Goal: Task Accomplishment & Management: Manage account settings

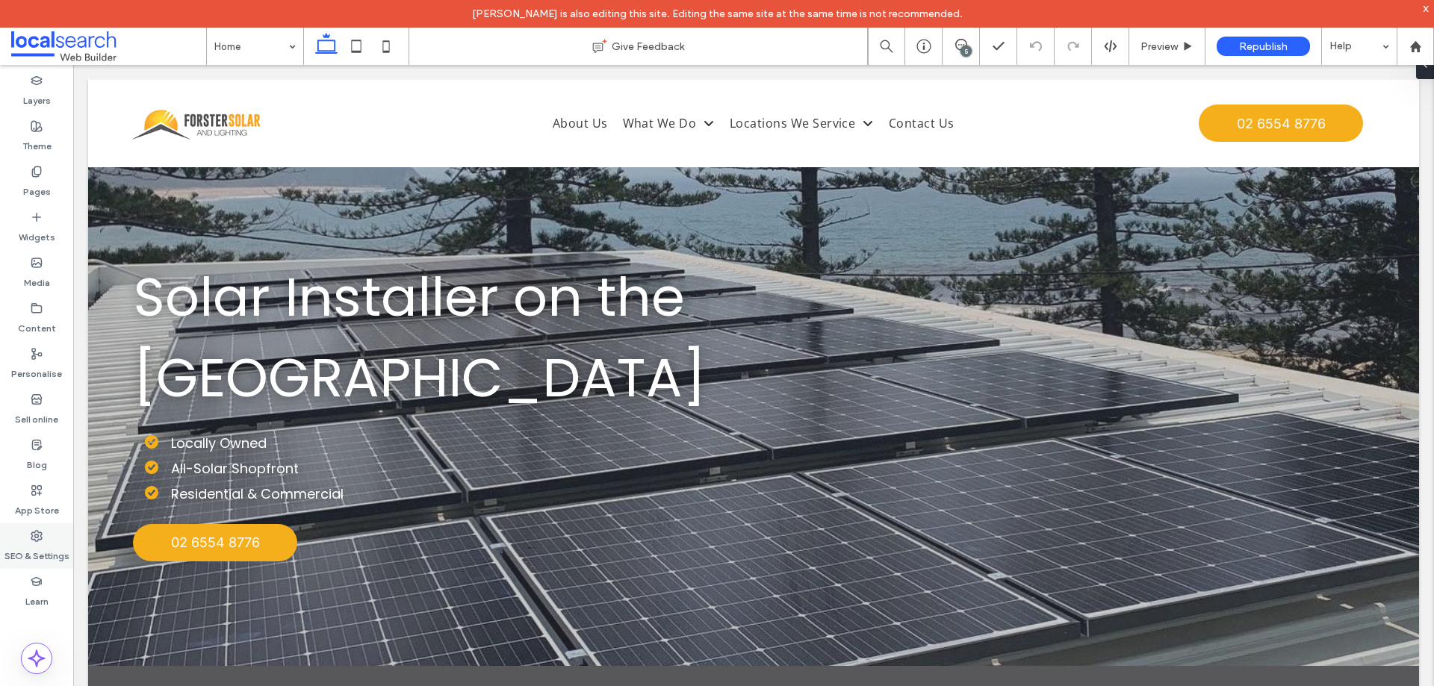
click at [43, 531] on div "SEO & Settings" at bounding box center [36, 546] width 73 height 46
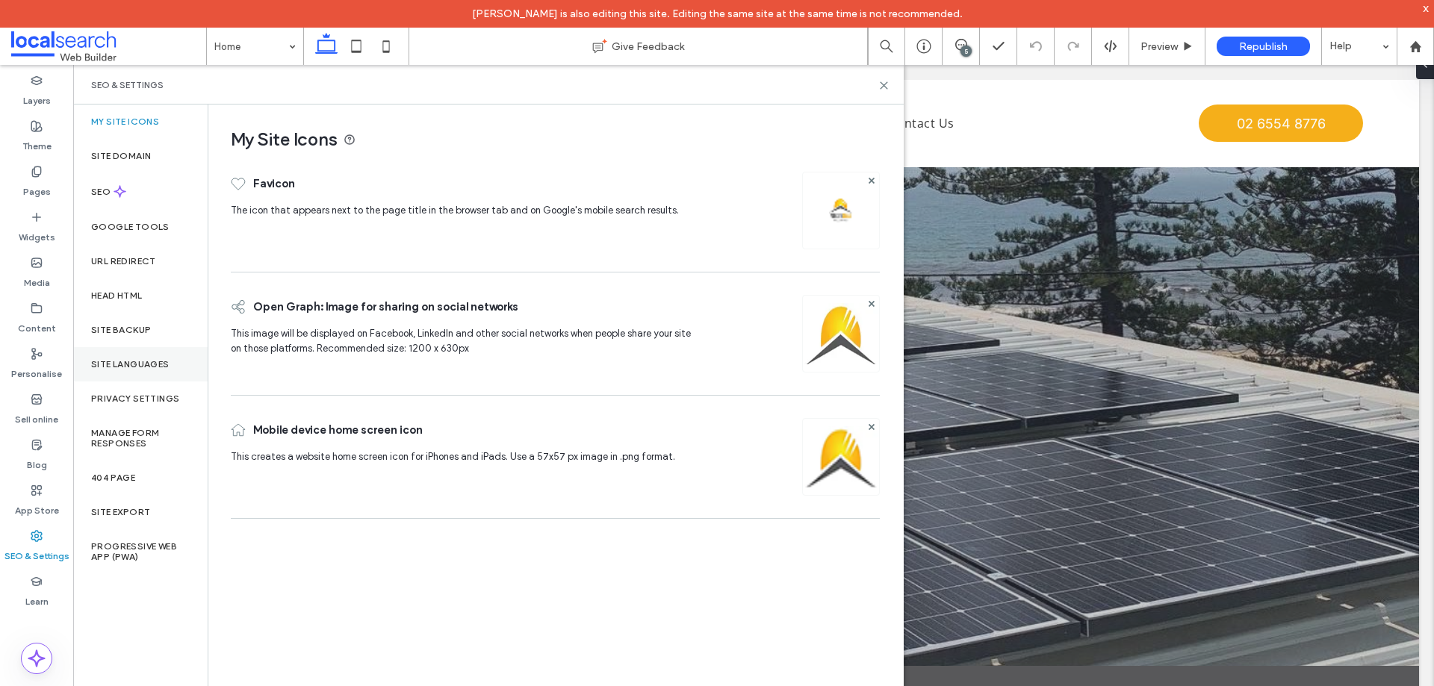
click at [161, 356] on div "Site Languages" at bounding box center [140, 364] width 134 height 34
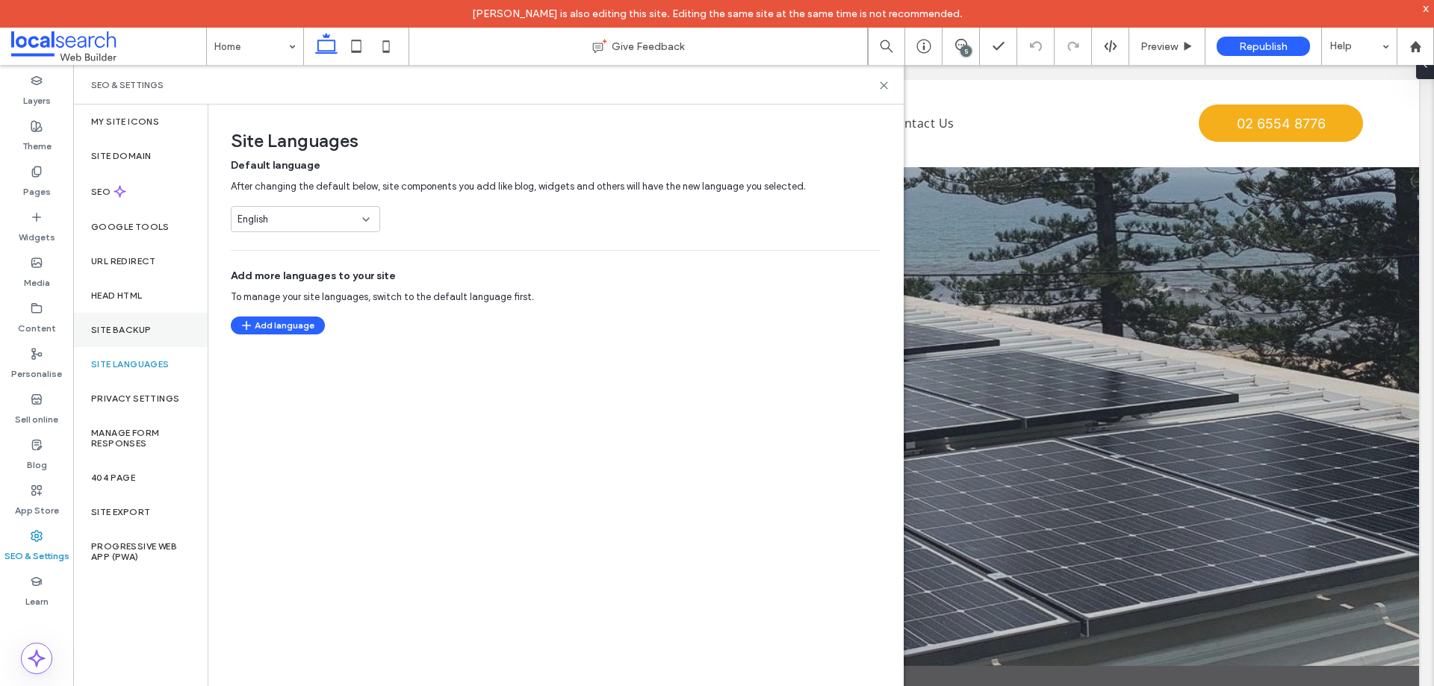
click at [159, 337] on div "Site backup" at bounding box center [140, 330] width 134 height 34
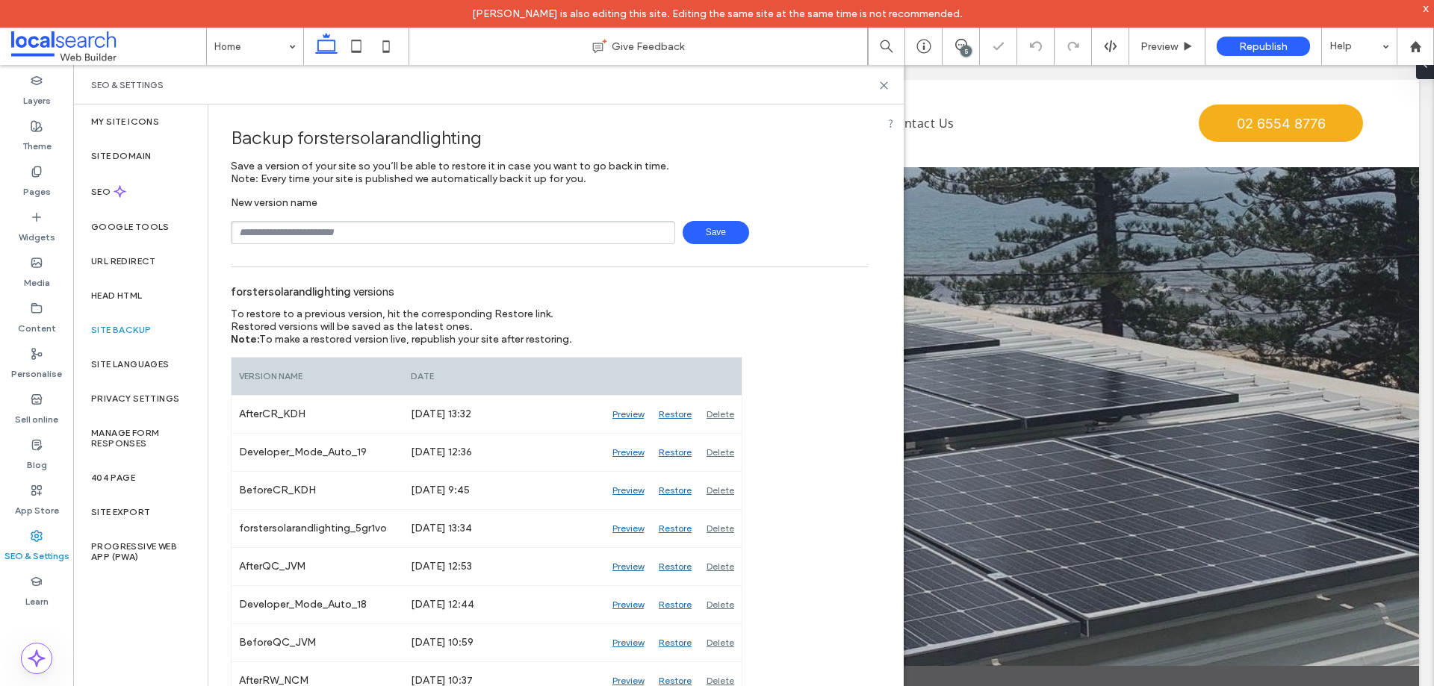
click at [306, 234] on input "text" at bounding box center [453, 232] width 444 height 23
click at [726, 228] on span "Save" at bounding box center [715, 232] width 66 height 23
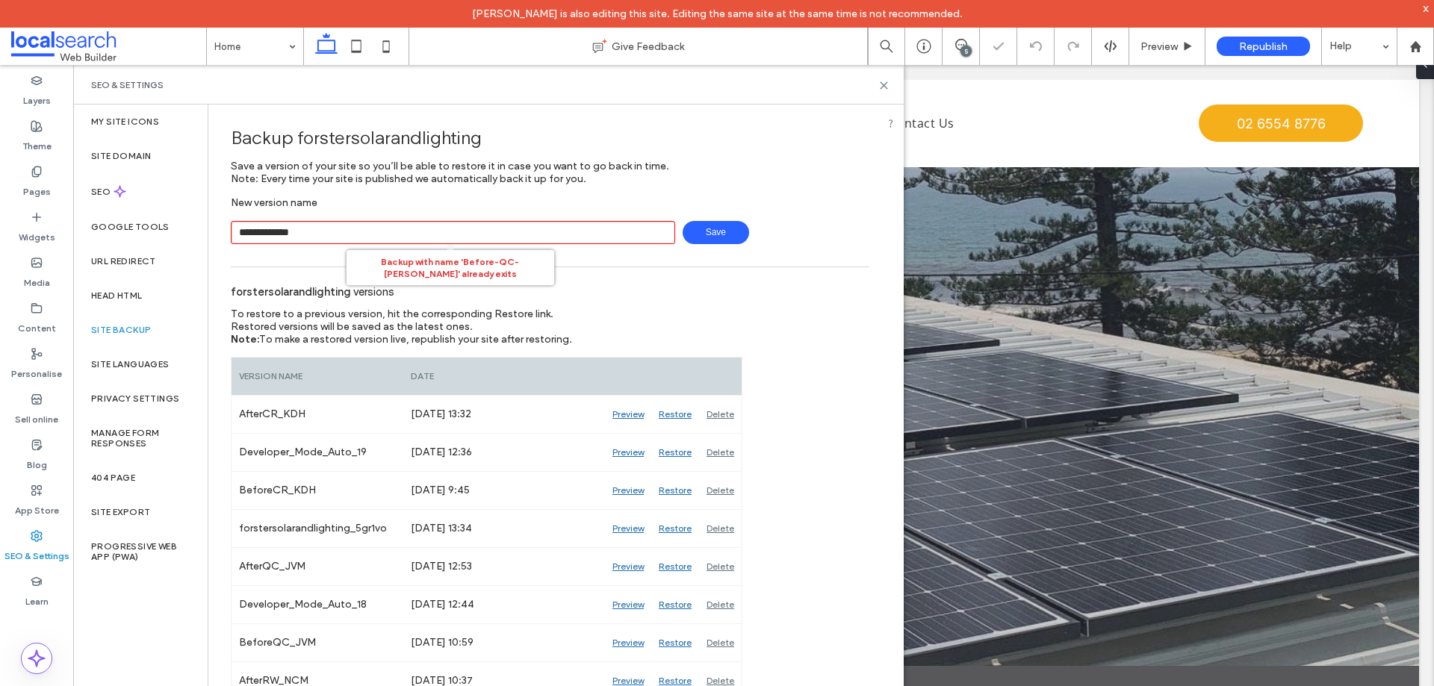
click at [294, 234] on input "**********" at bounding box center [453, 232] width 444 height 23
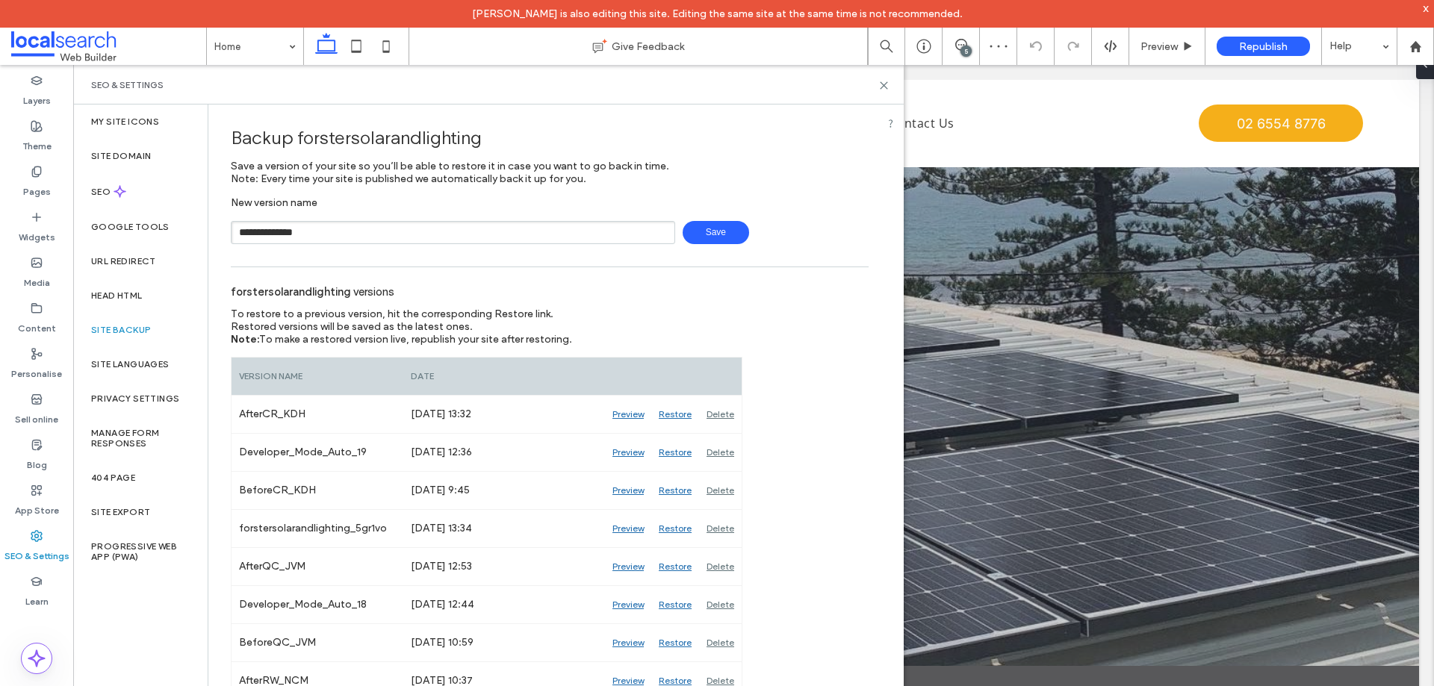
type input "**********"
click at [711, 226] on span "Save" at bounding box center [715, 232] width 66 height 23
click at [963, 49] on div "5" at bounding box center [965, 51] width 11 height 11
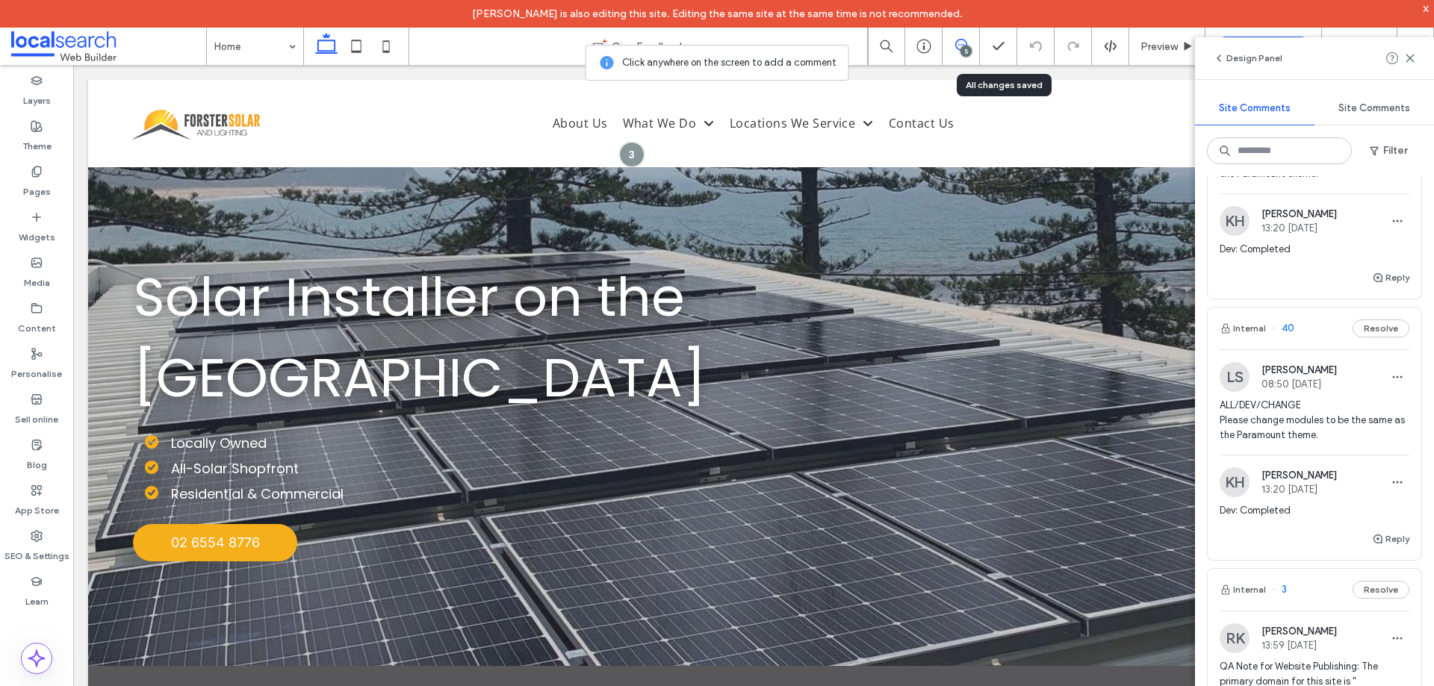
scroll to position [672, 0]
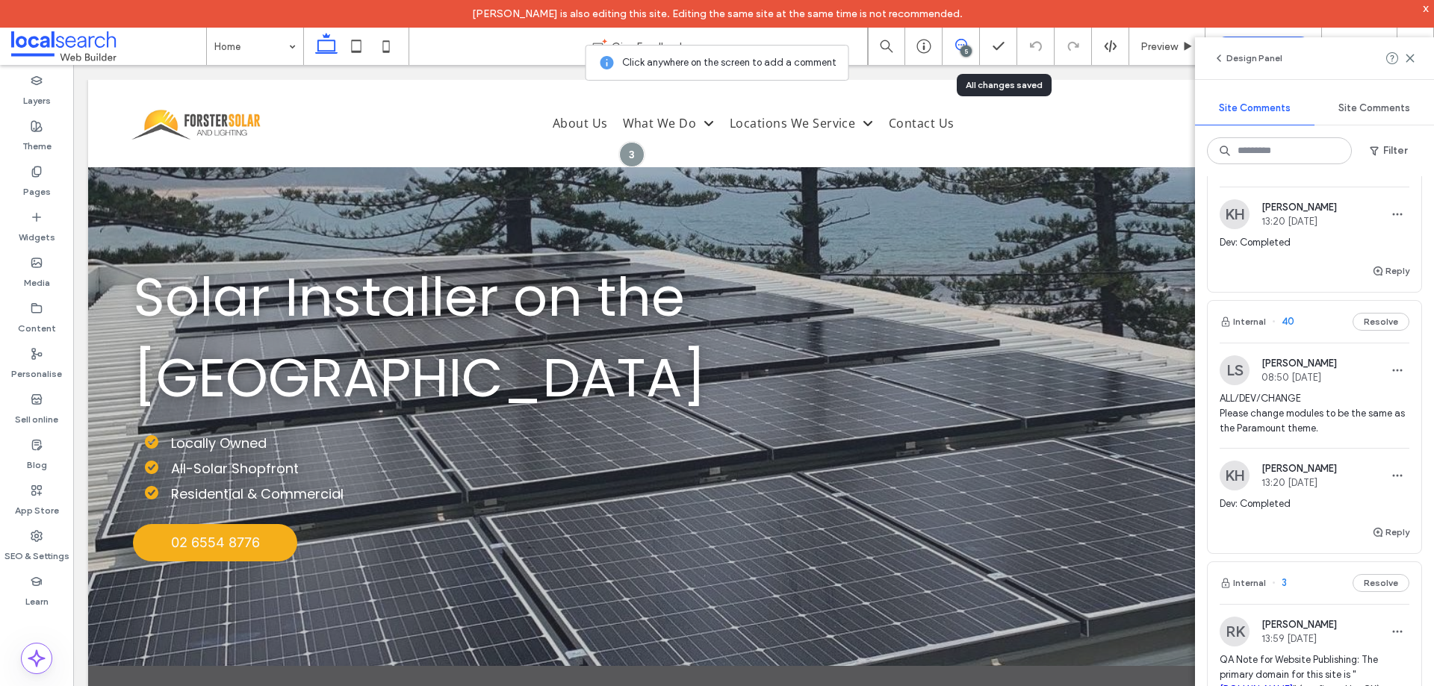
click at [1320, 323] on div "Internal 40 Resolve" at bounding box center [1314, 322] width 214 height 42
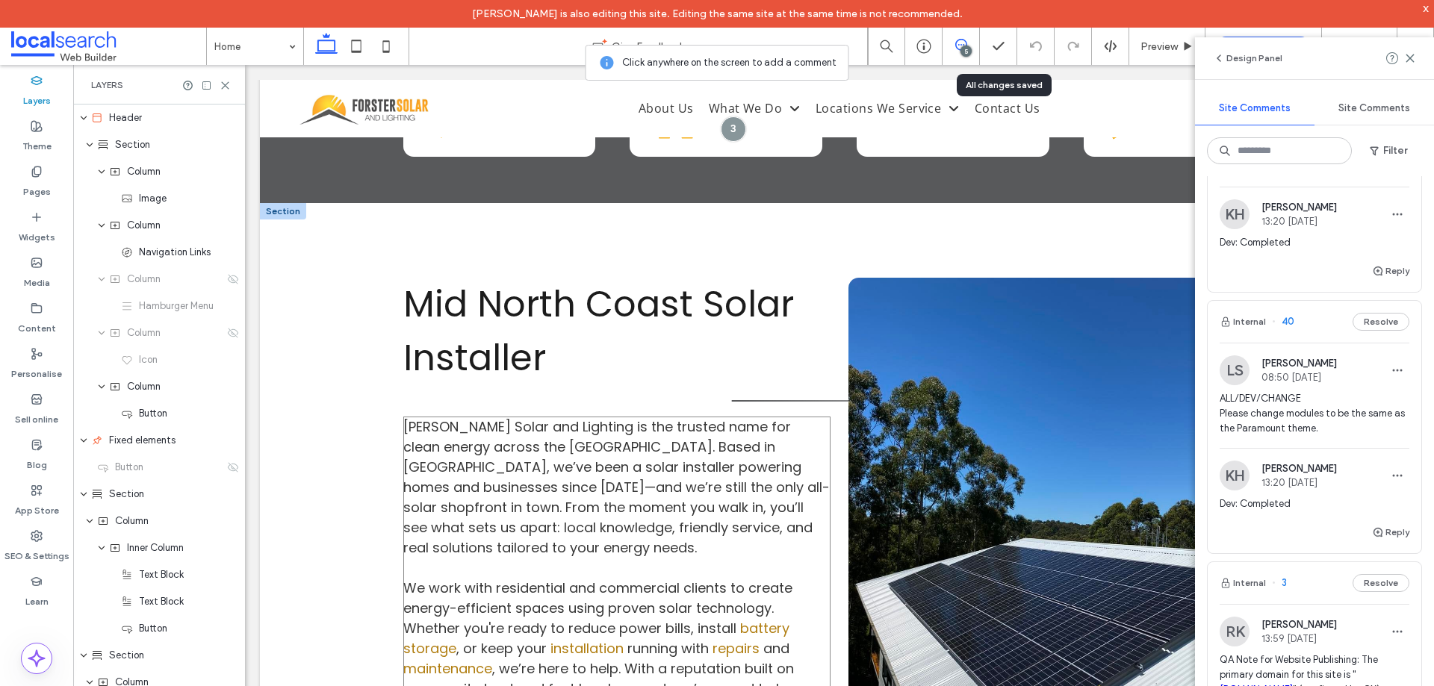
scroll to position [1239, 0]
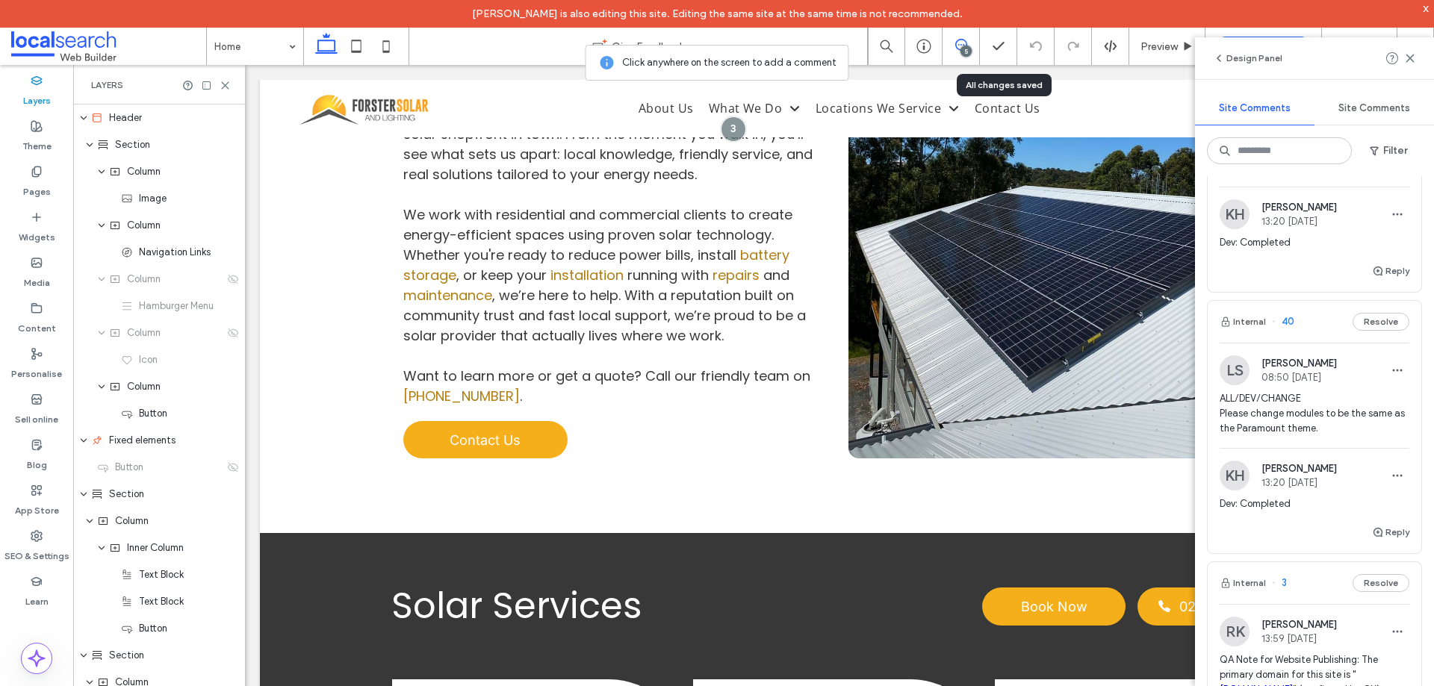
click at [222, 85] on icon at bounding box center [225, 85] width 11 height 11
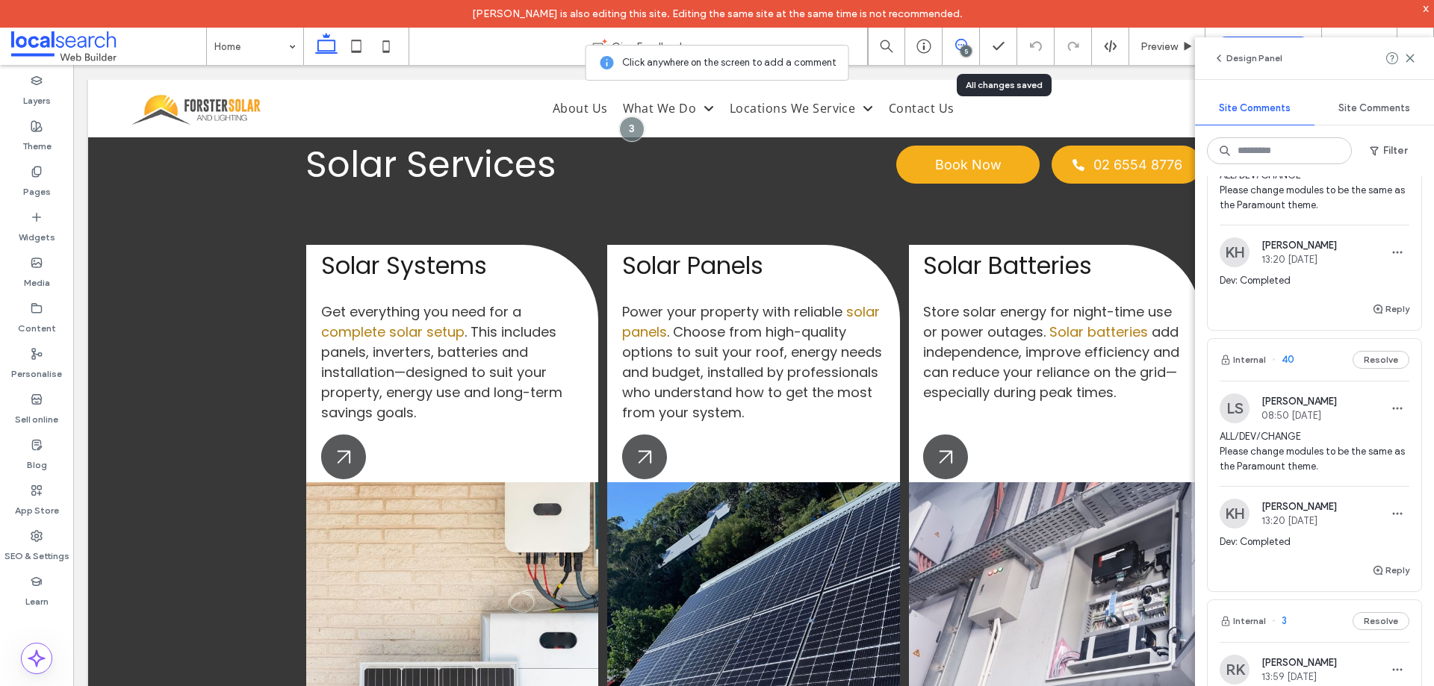
scroll to position [485, 0]
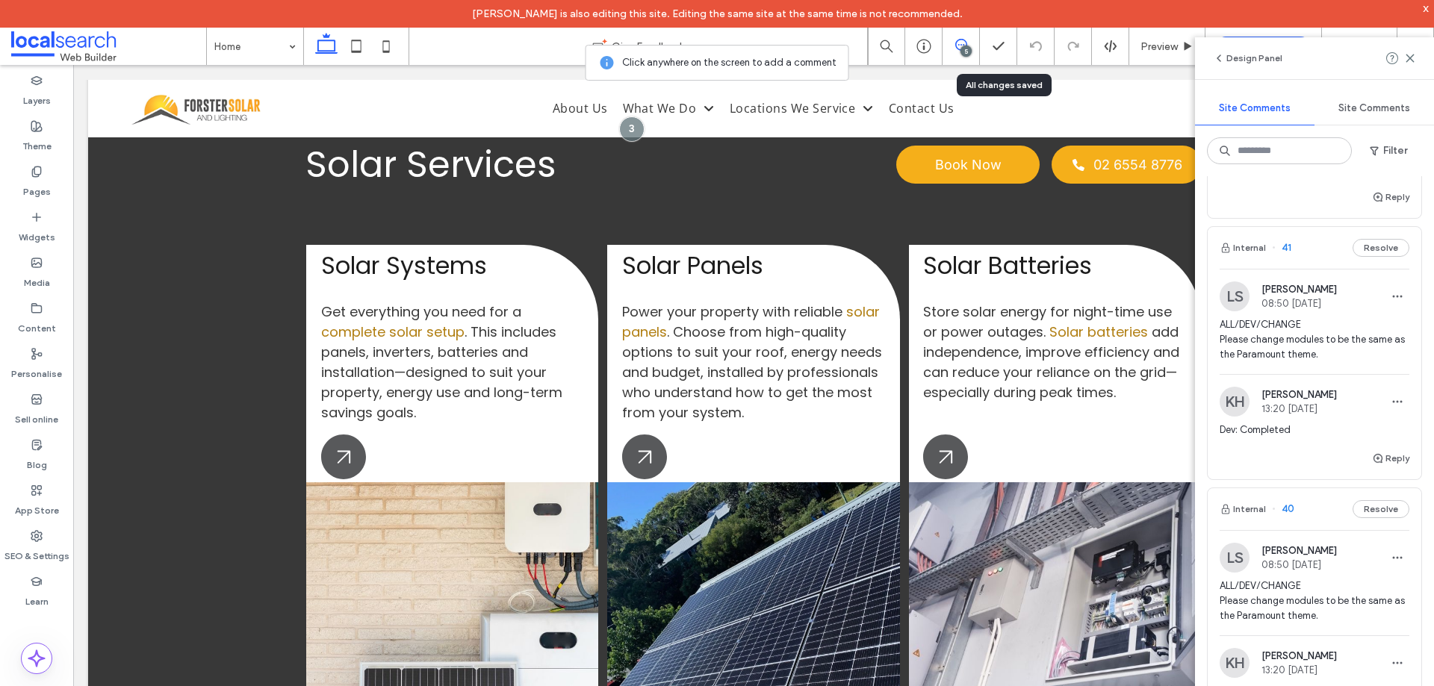
click at [1316, 257] on div "Internal 41 Resolve" at bounding box center [1314, 248] width 214 height 42
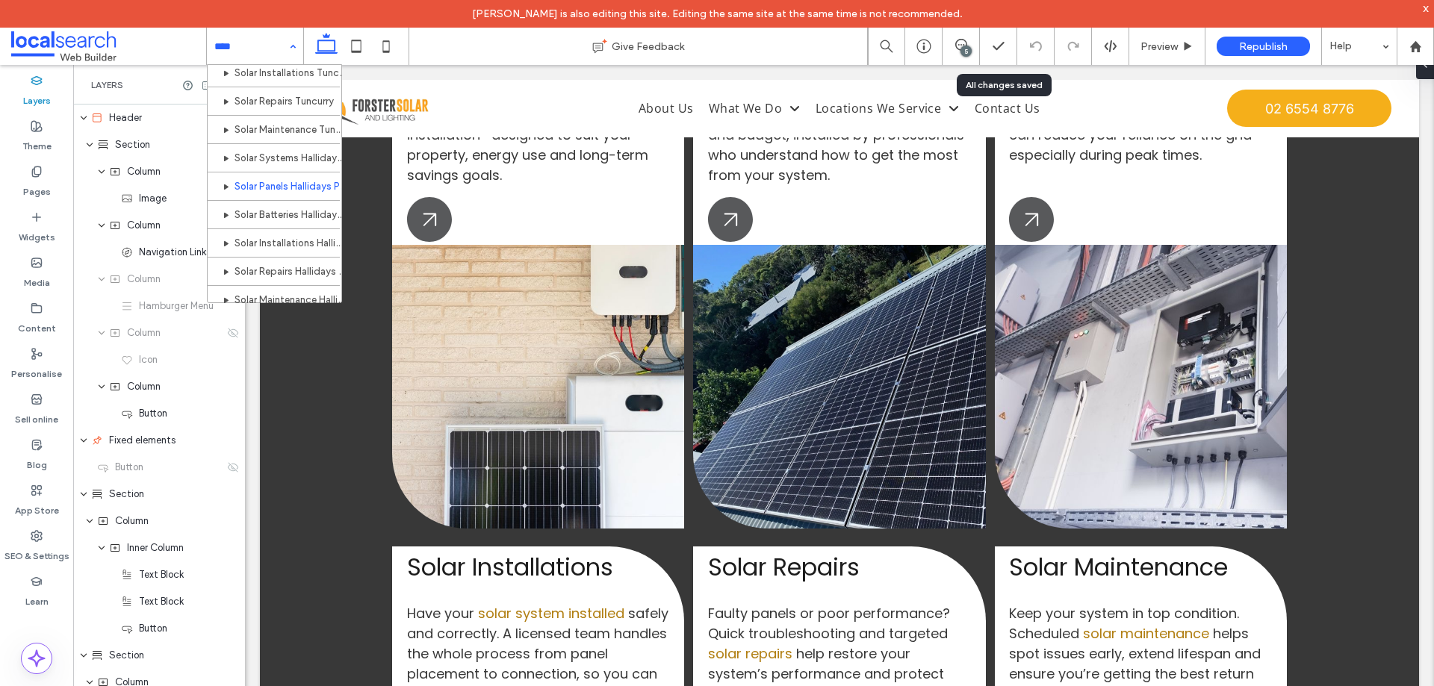
scroll to position [672, 0]
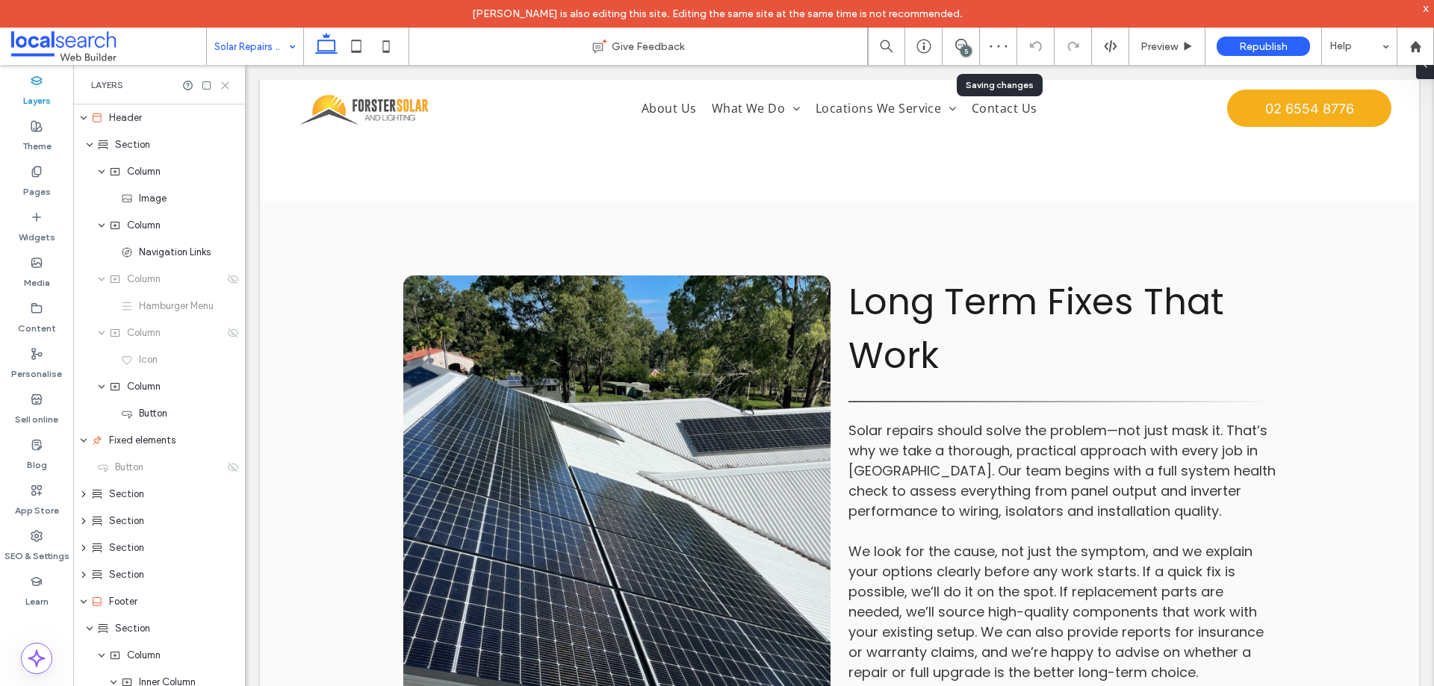
click at [222, 84] on icon at bounding box center [225, 85] width 11 height 11
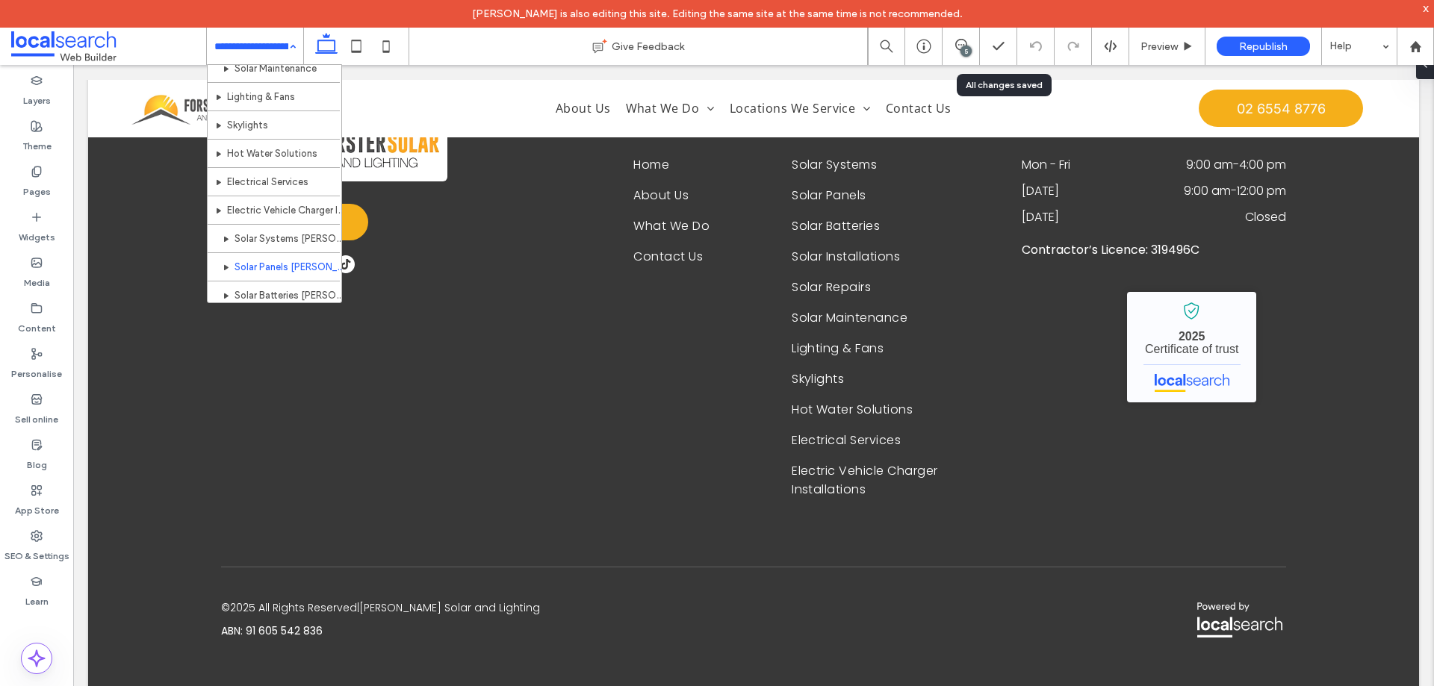
scroll to position [237, 0]
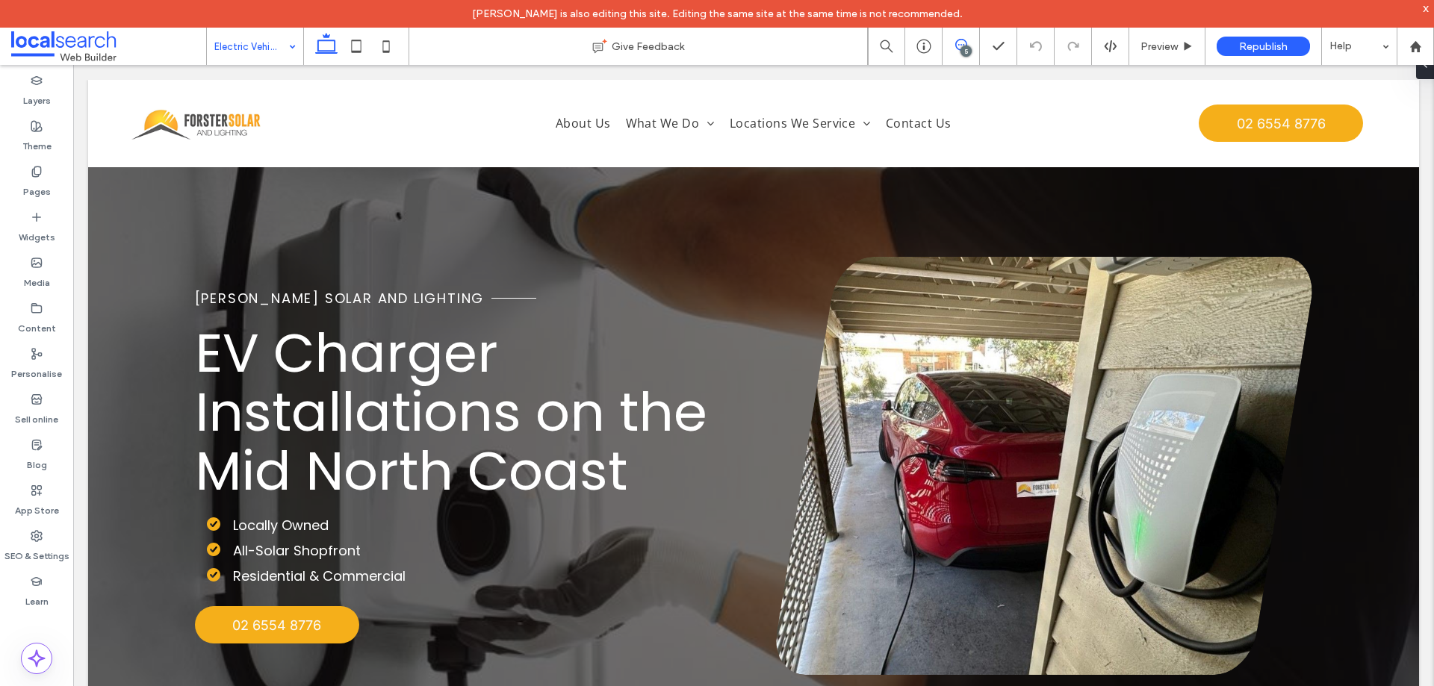
click at [960, 46] on icon at bounding box center [961, 45] width 12 height 12
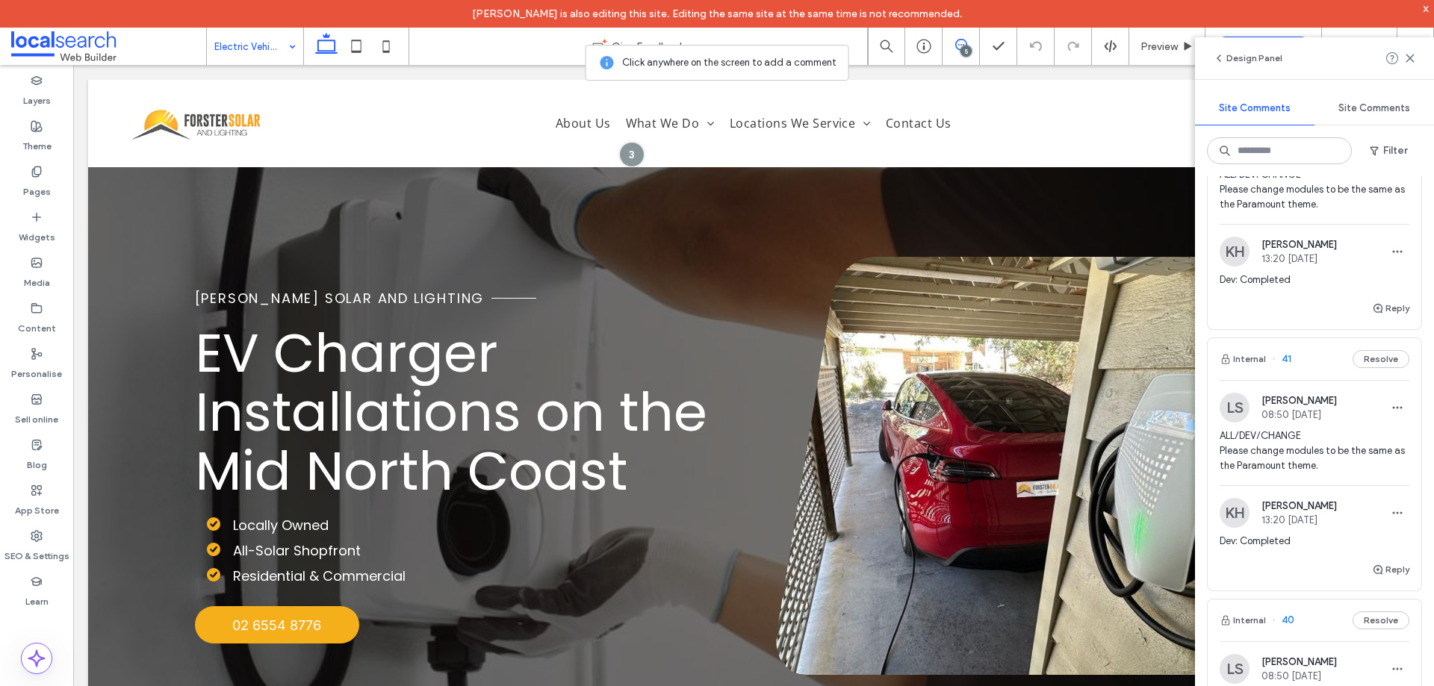
scroll to position [672, 0]
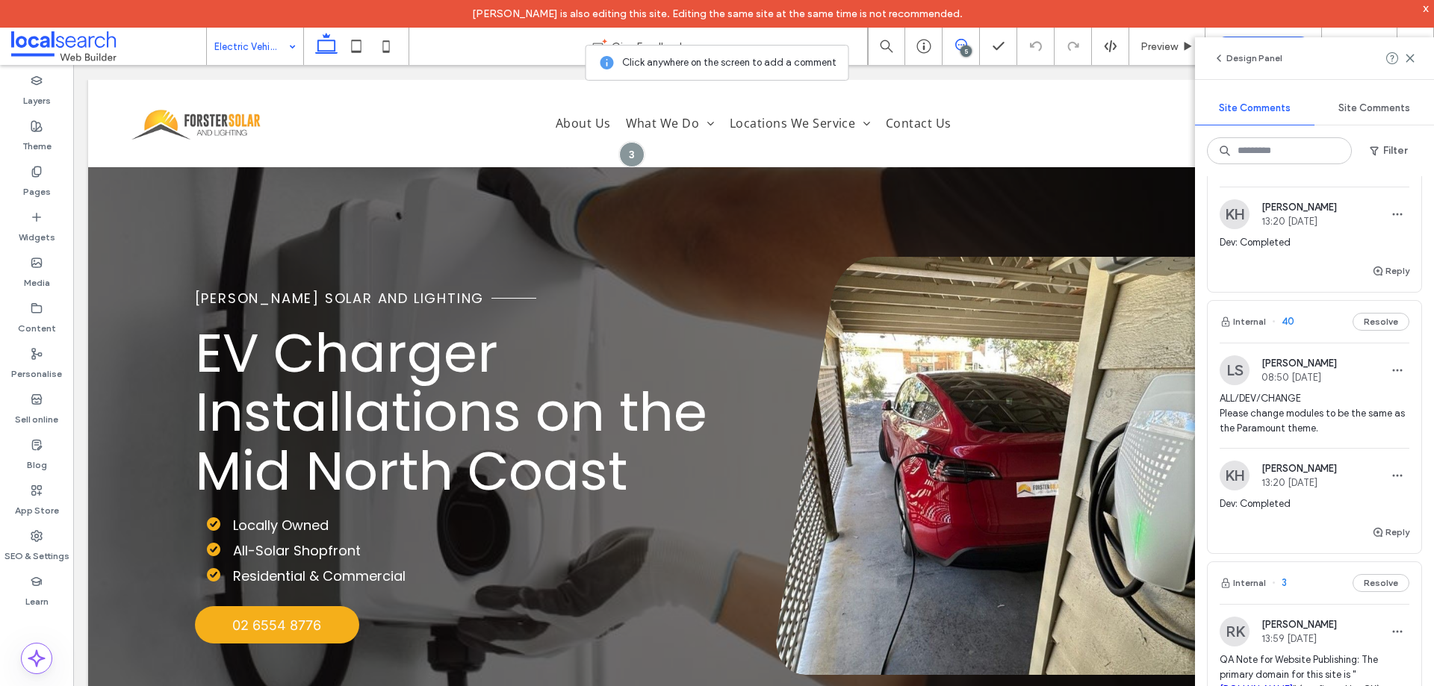
click at [1310, 323] on div "Internal 40 Resolve" at bounding box center [1314, 322] width 214 height 42
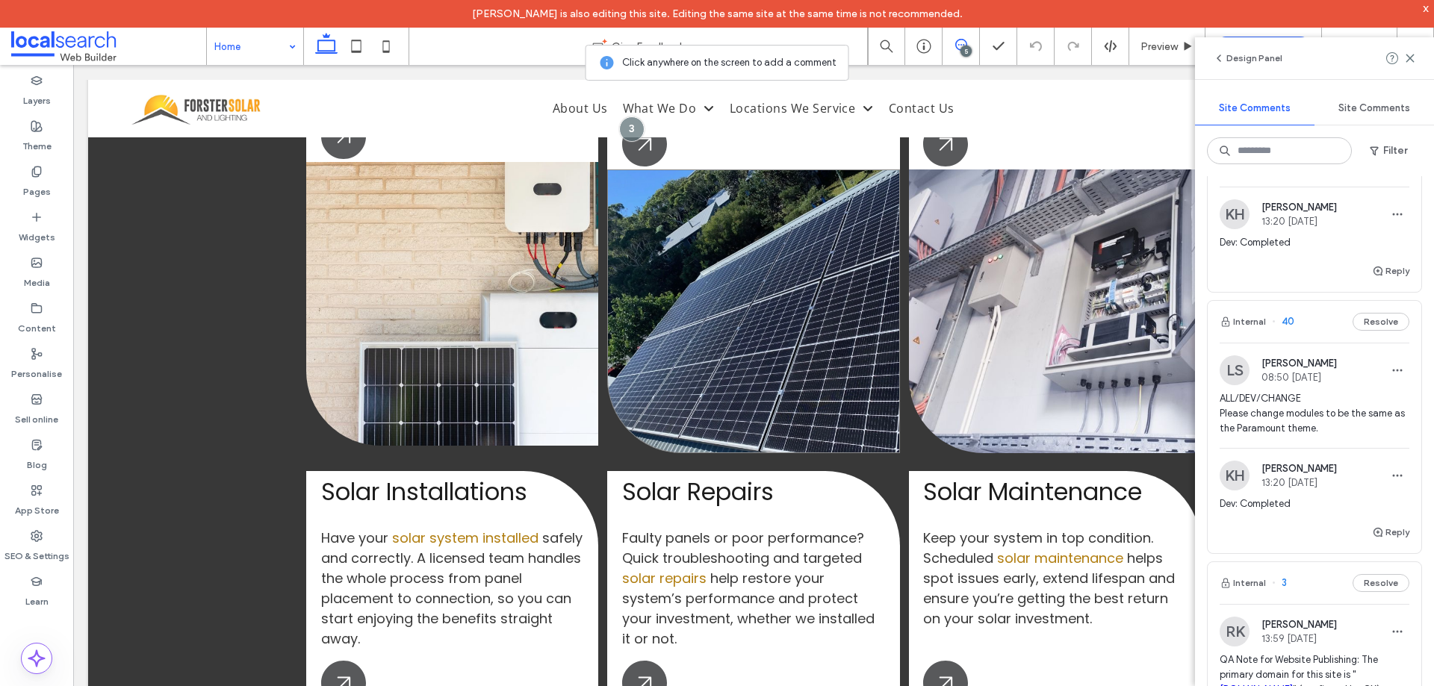
scroll to position [1941, 0]
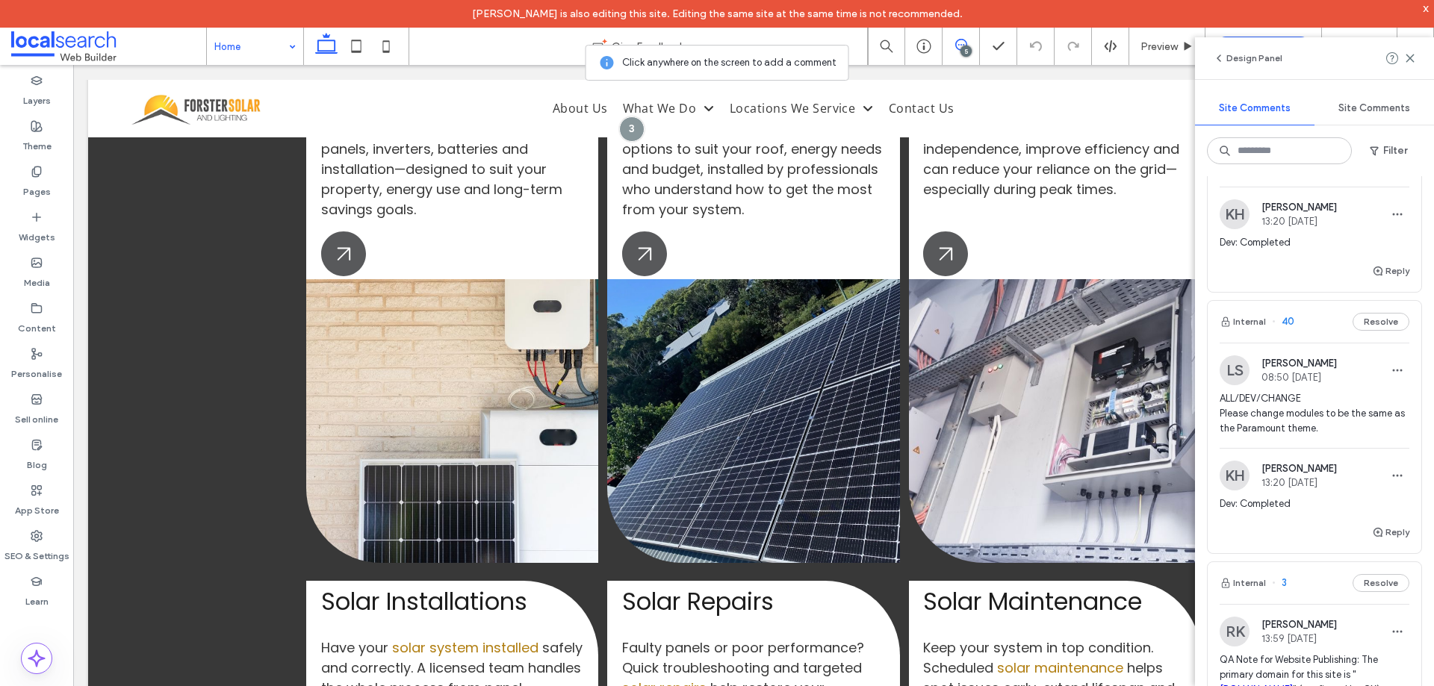
drag, startPoint x: 162, startPoint y: 1, endPoint x: 231, endPoint y: 47, distance: 82.4
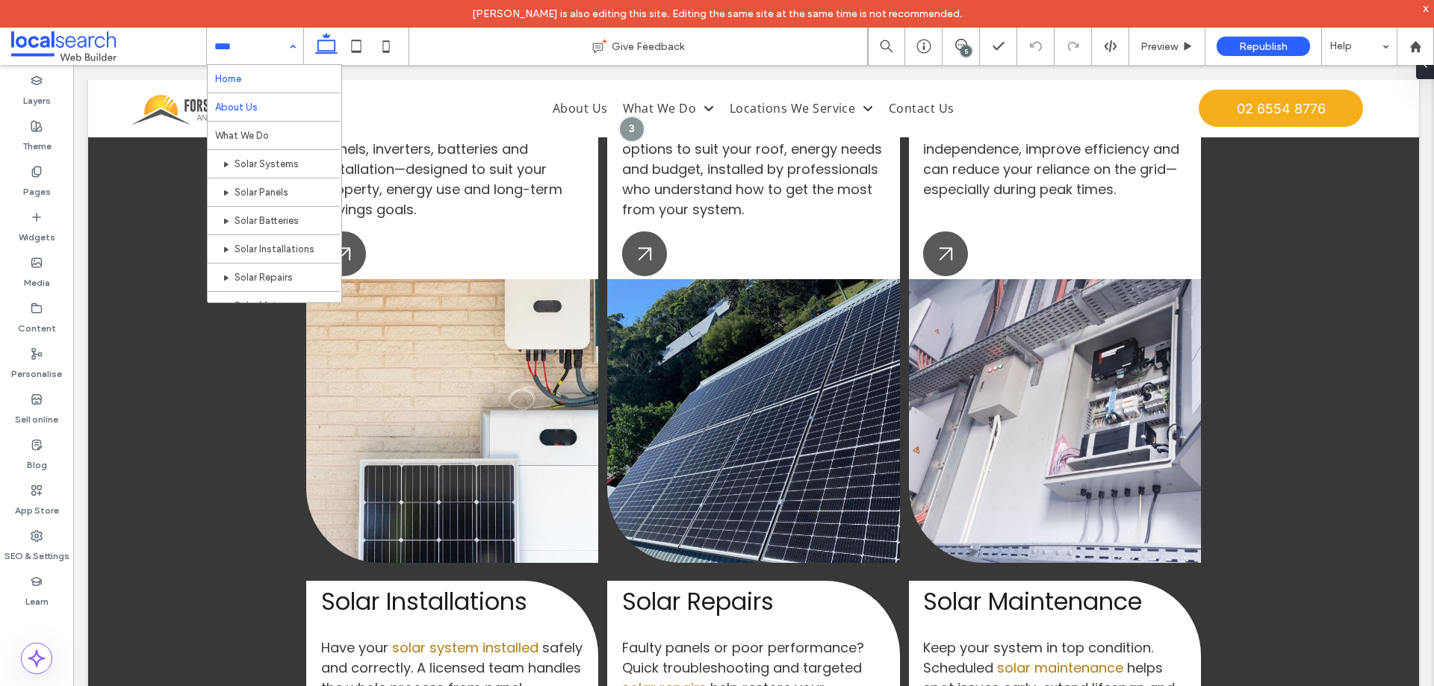
scroll to position [0, 0]
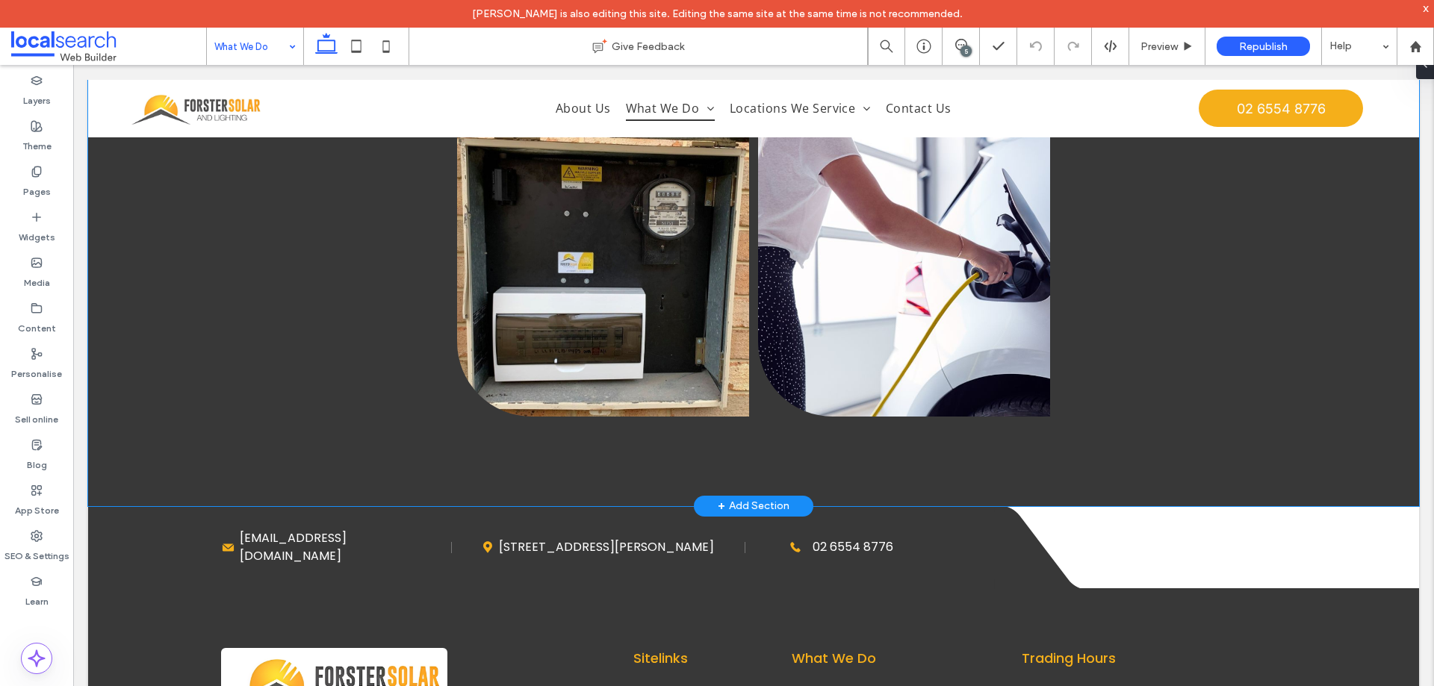
scroll to position [3554, 0]
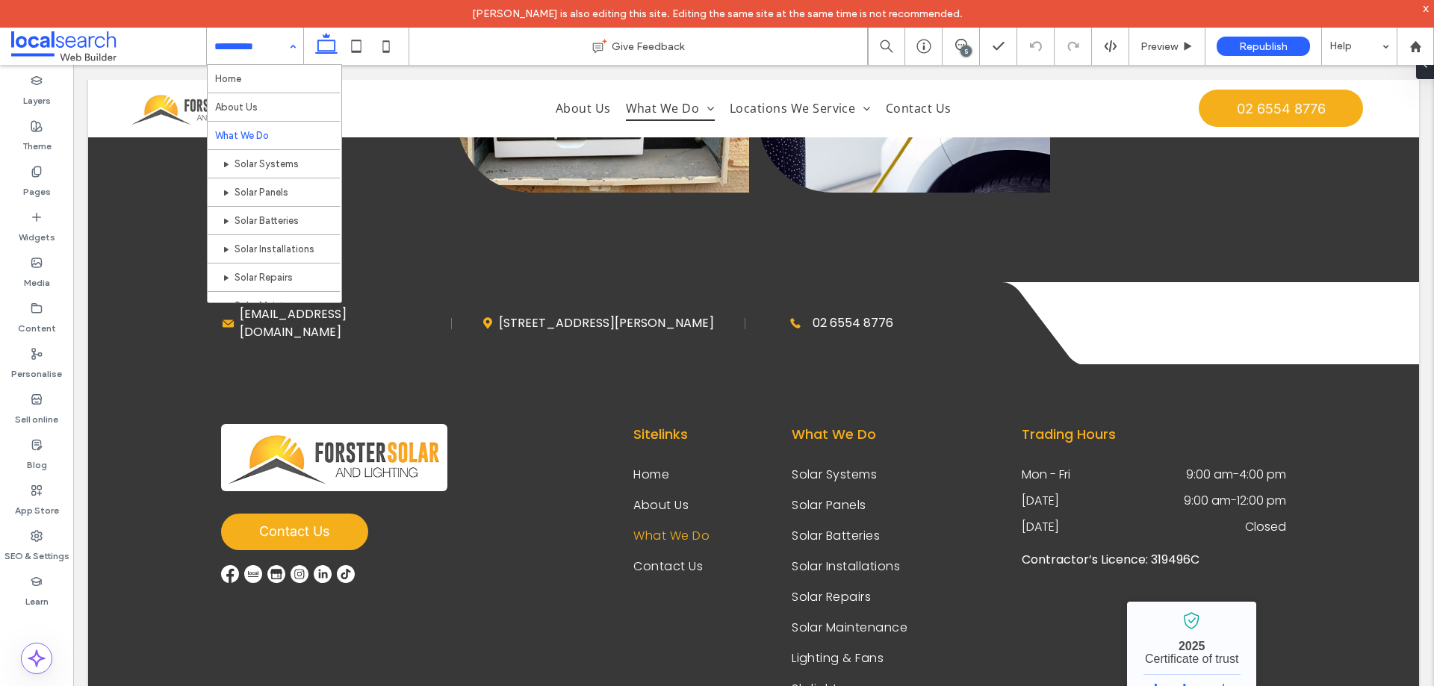
click at [218, 43] on input at bounding box center [251, 46] width 74 height 37
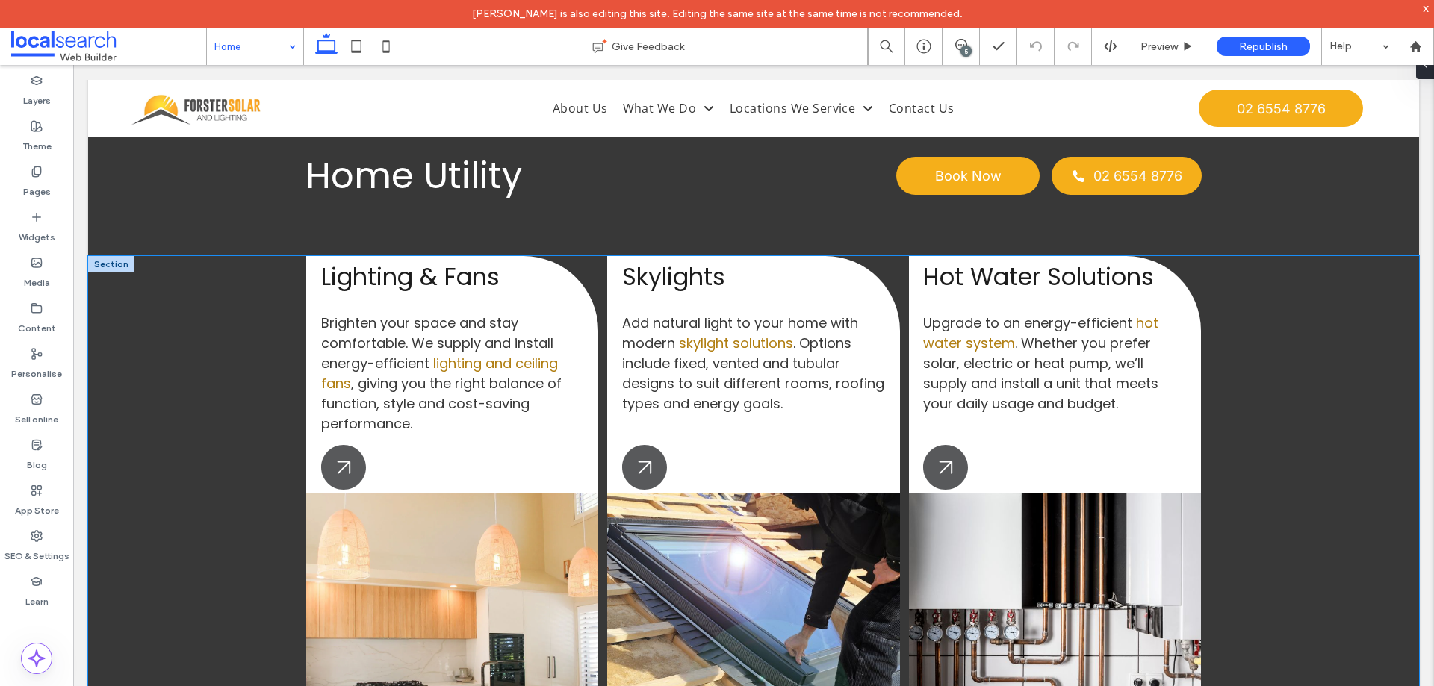
scroll to position [2882, 0]
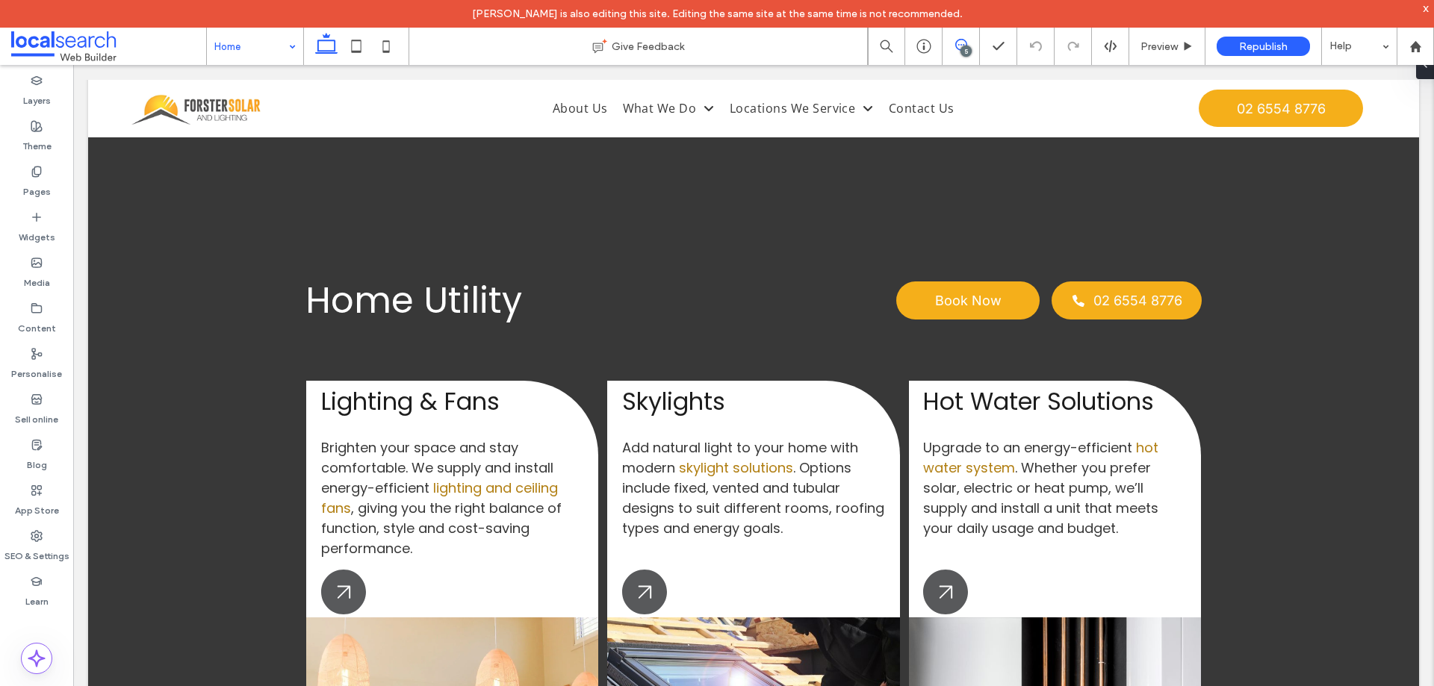
click at [955, 40] on icon at bounding box center [961, 45] width 12 height 12
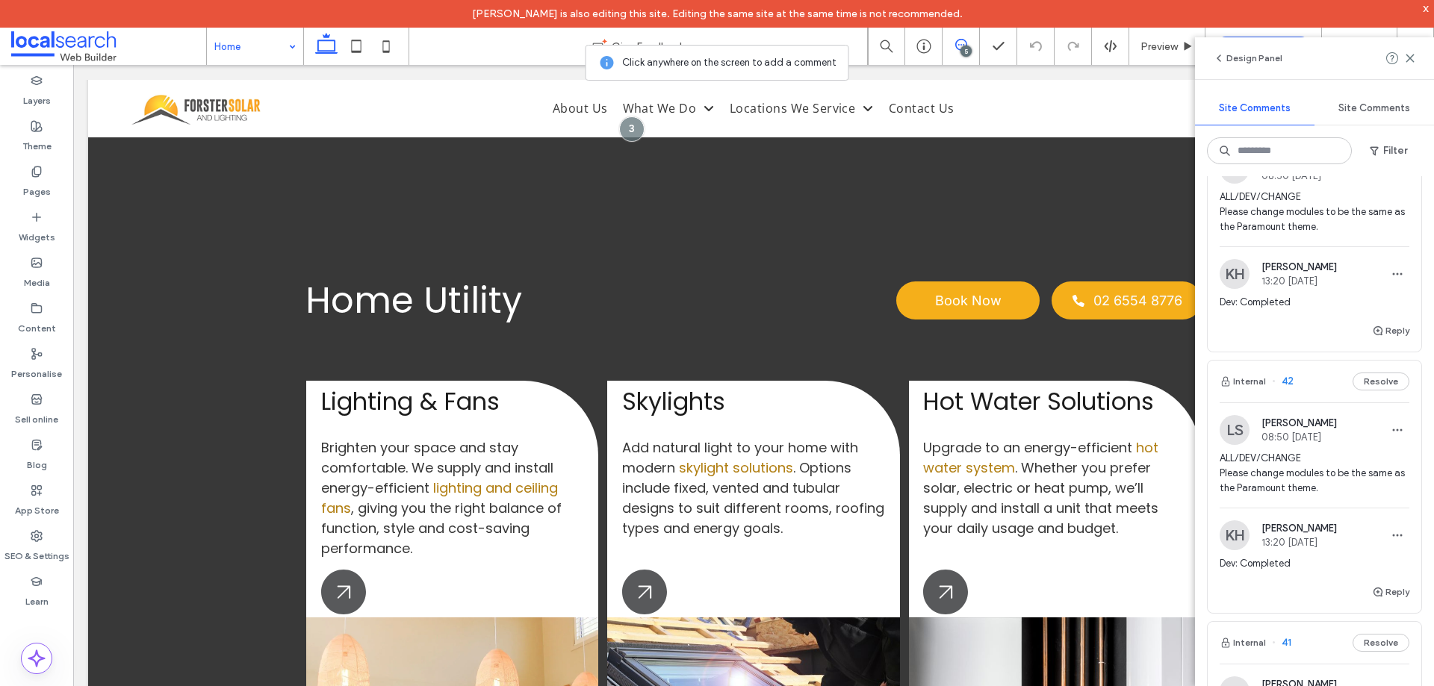
scroll to position [0, 0]
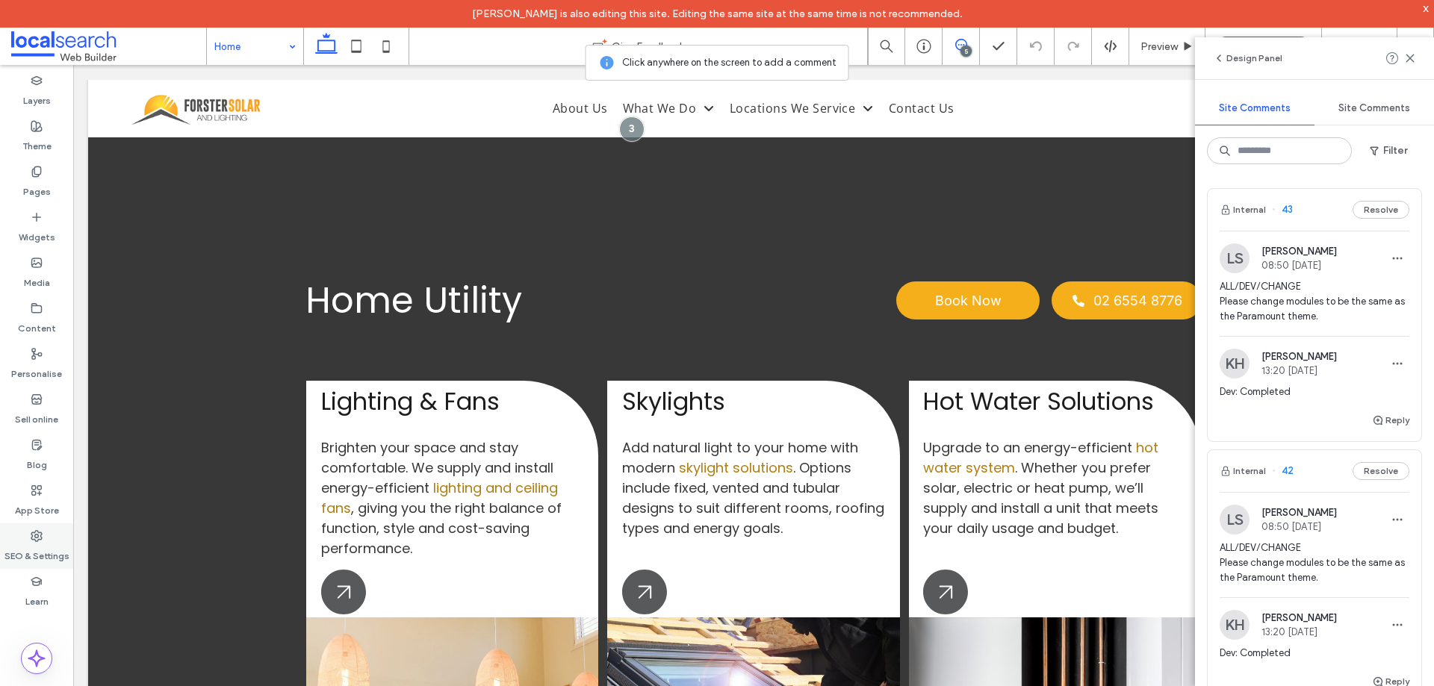
drag, startPoint x: 36, startPoint y: 541, endPoint x: 125, endPoint y: 349, distance: 211.5
click at [36, 541] on use at bounding box center [36, 536] width 10 height 10
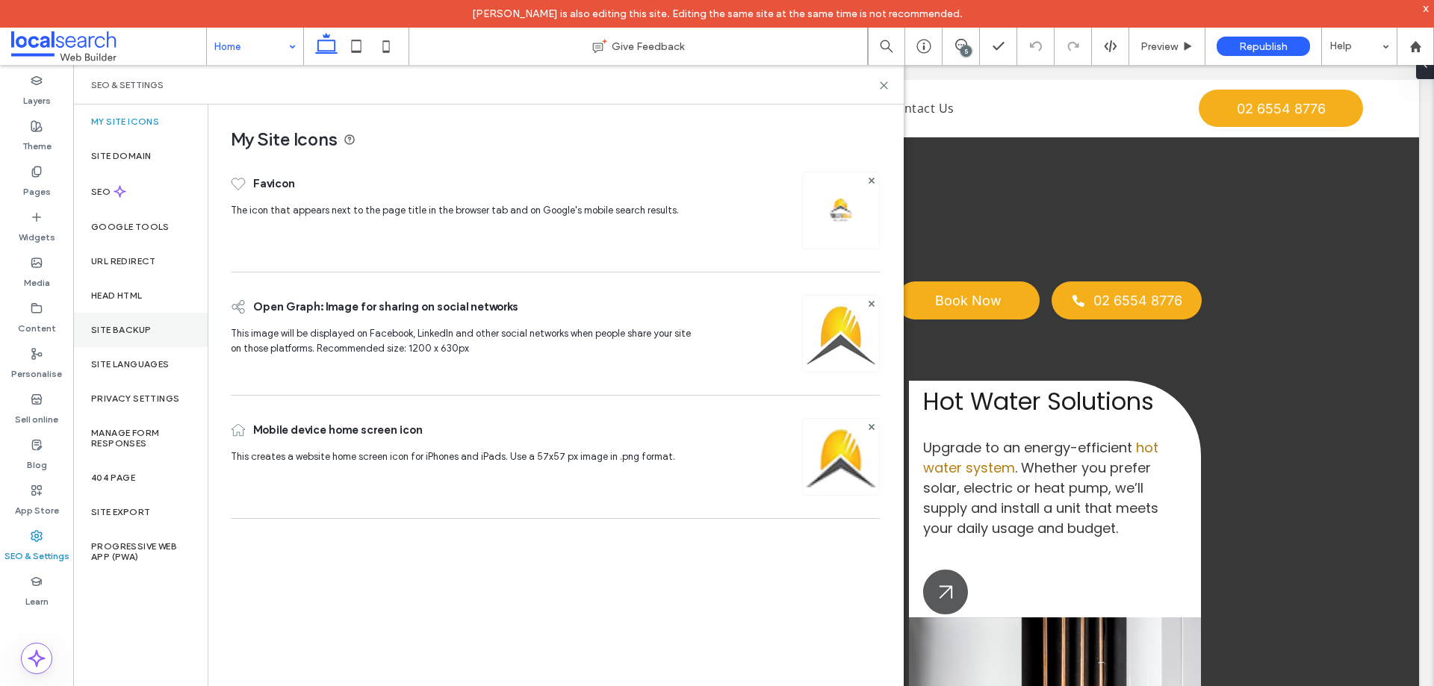
click at [137, 321] on div "Site backup" at bounding box center [140, 330] width 134 height 34
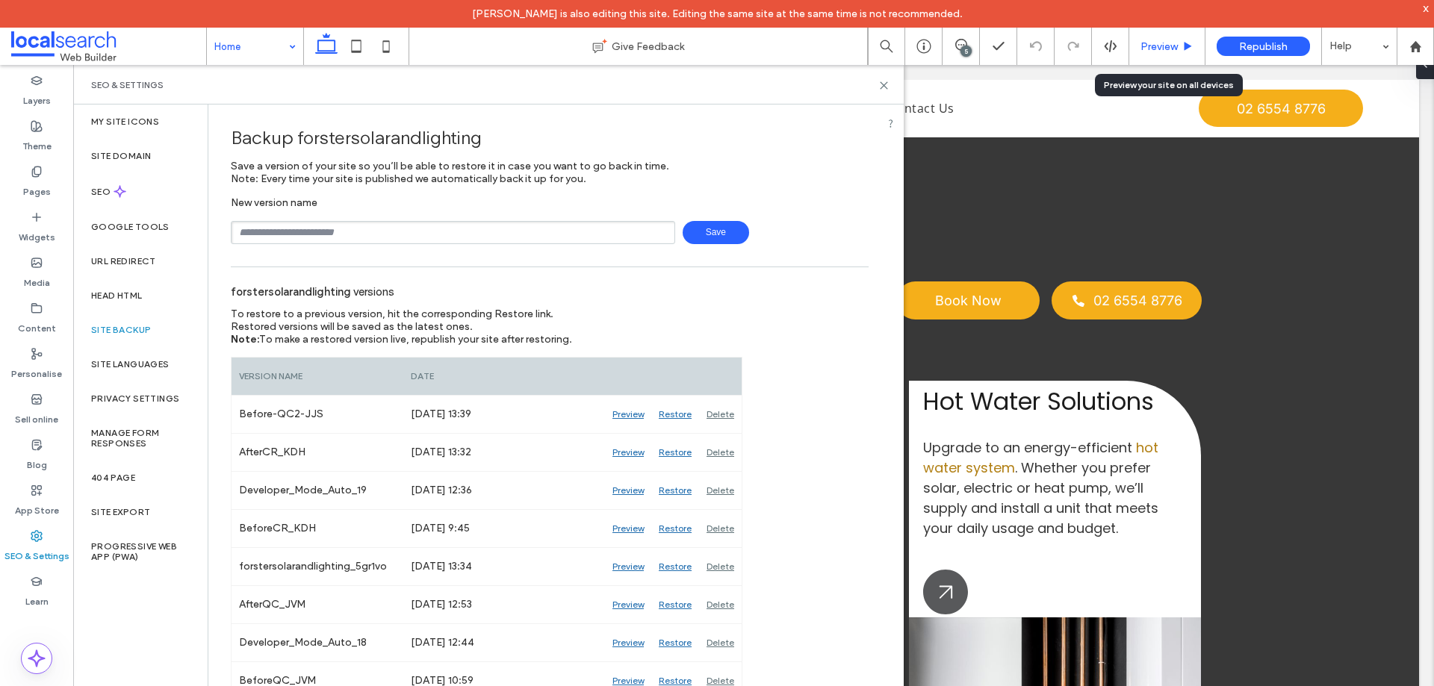
click at [1150, 44] on span "Preview" at bounding box center [1158, 46] width 37 height 13
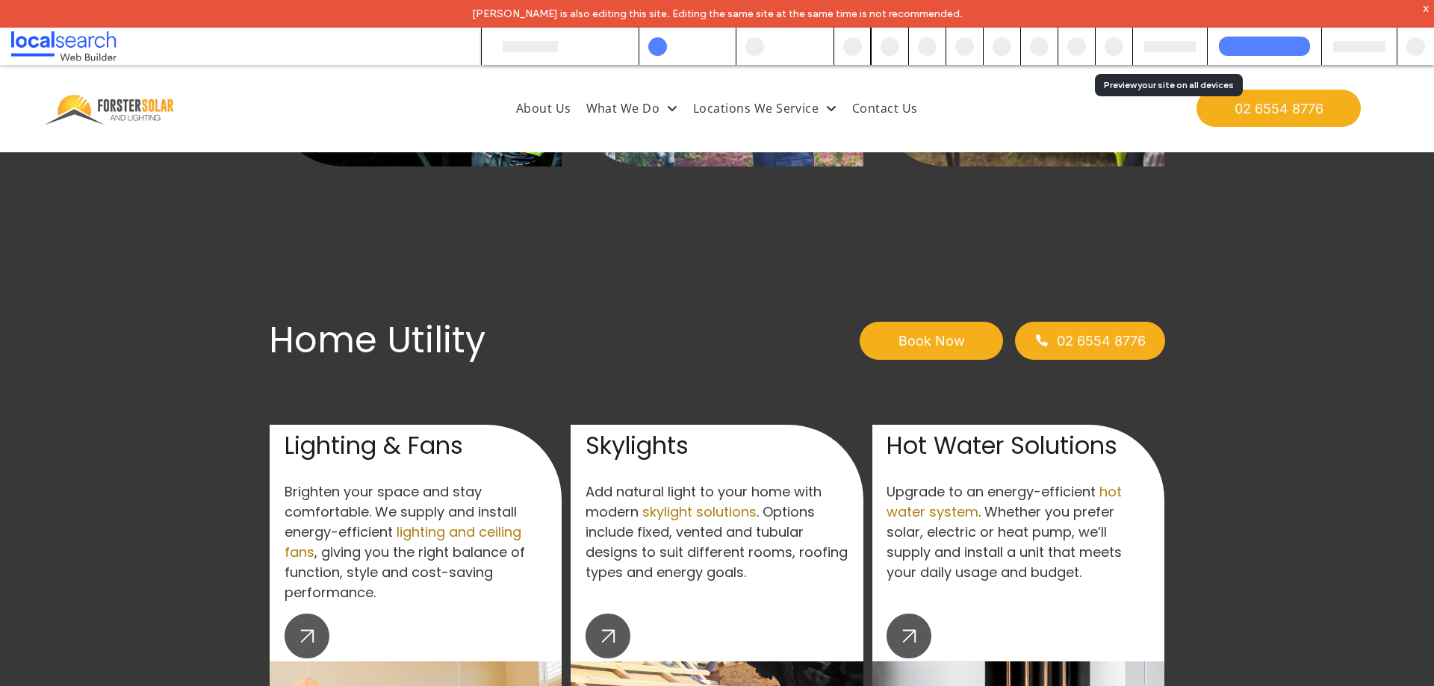
scroll to position [2887, 0]
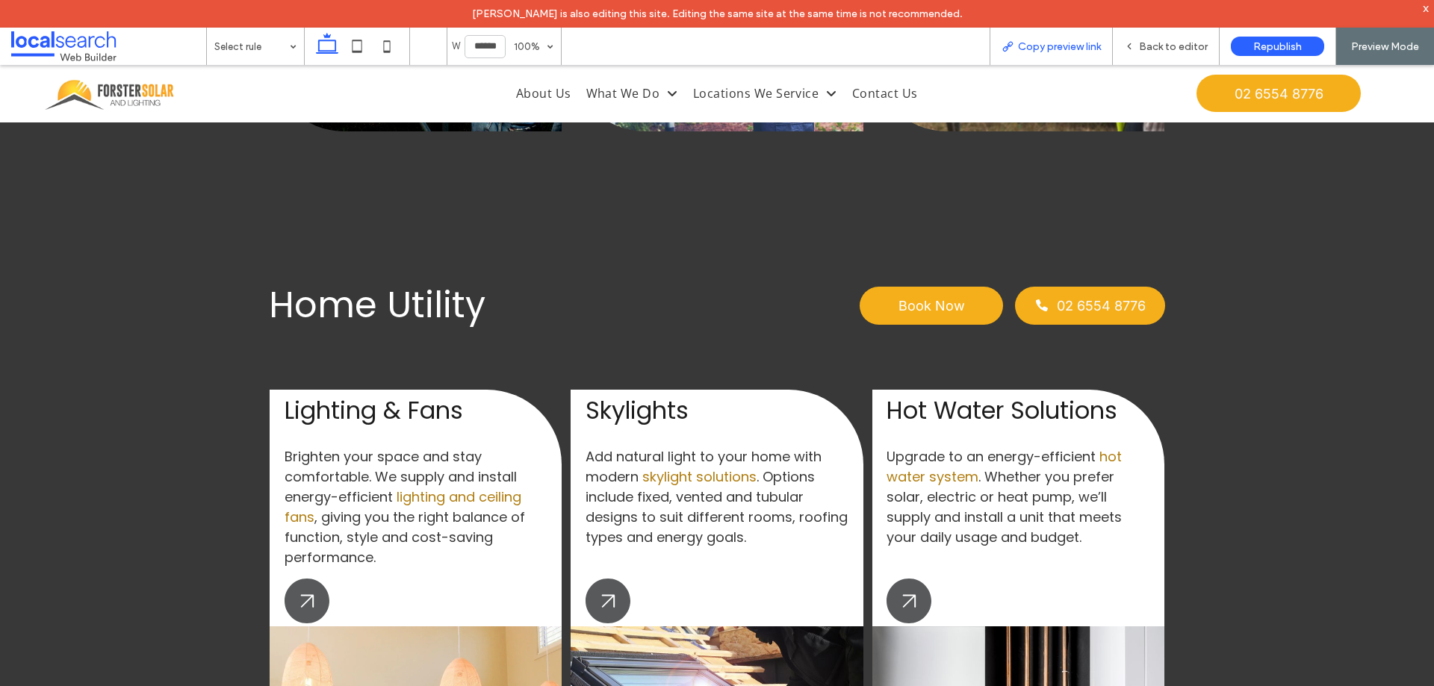
click at [1039, 44] on span "Copy preview link" at bounding box center [1059, 46] width 83 height 13
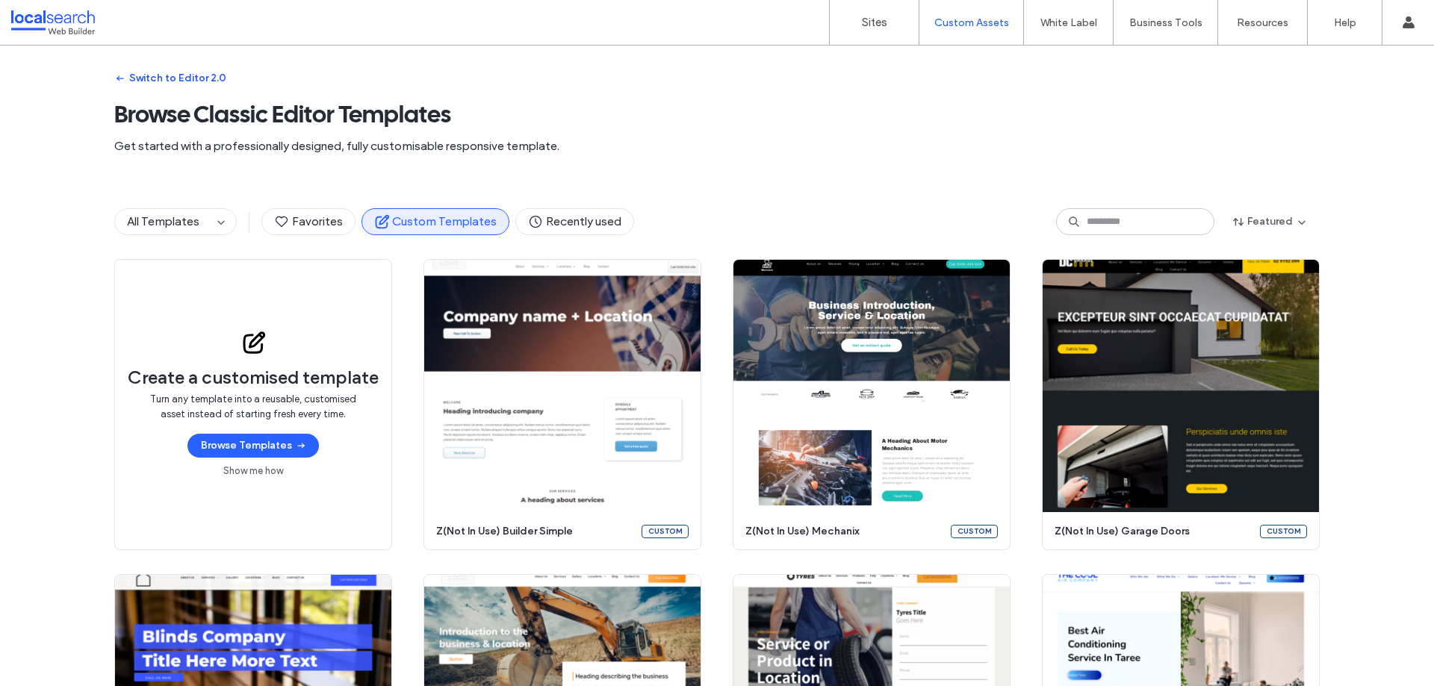
click at [199, 74] on button "Switch to Editor 2.0" at bounding box center [170, 78] width 112 height 24
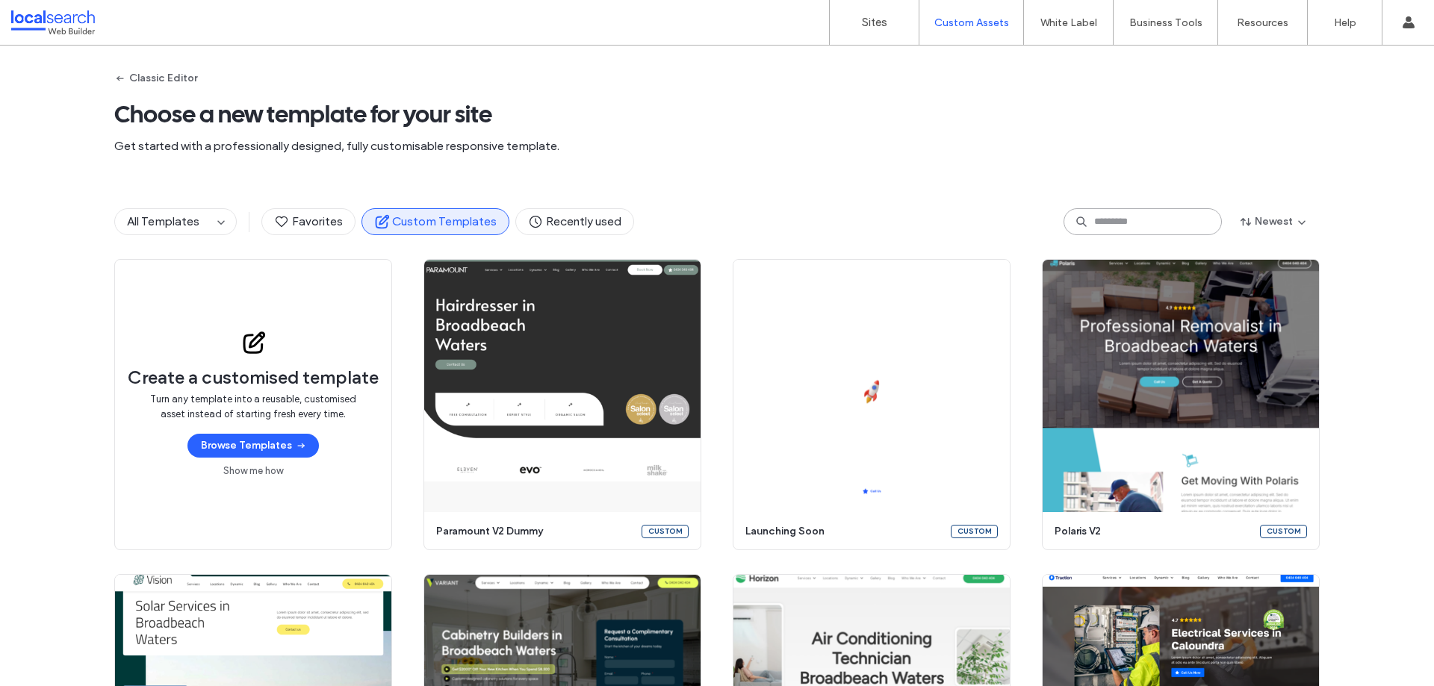
click at [1118, 234] on input at bounding box center [1142, 221] width 158 height 27
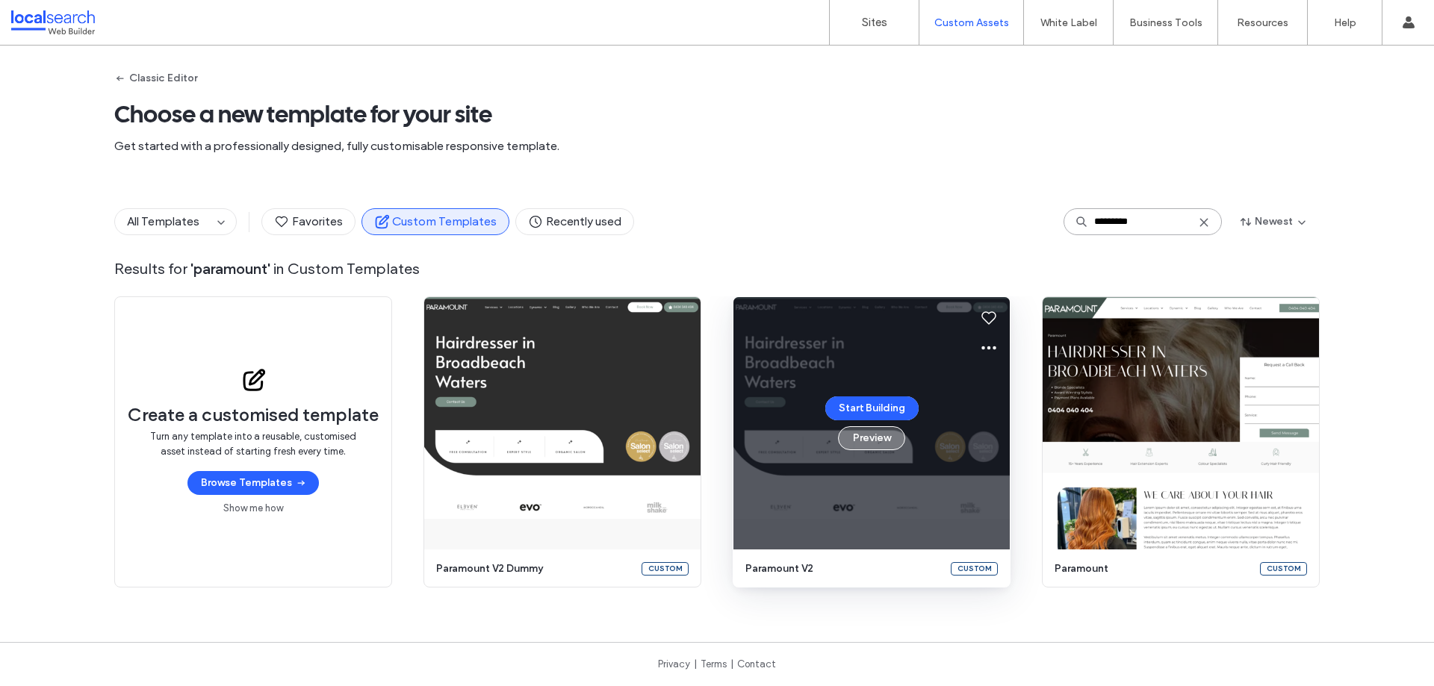
type input "*********"
click at [872, 441] on button "Preview" at bounding box center [871, 438] width 67 height 24
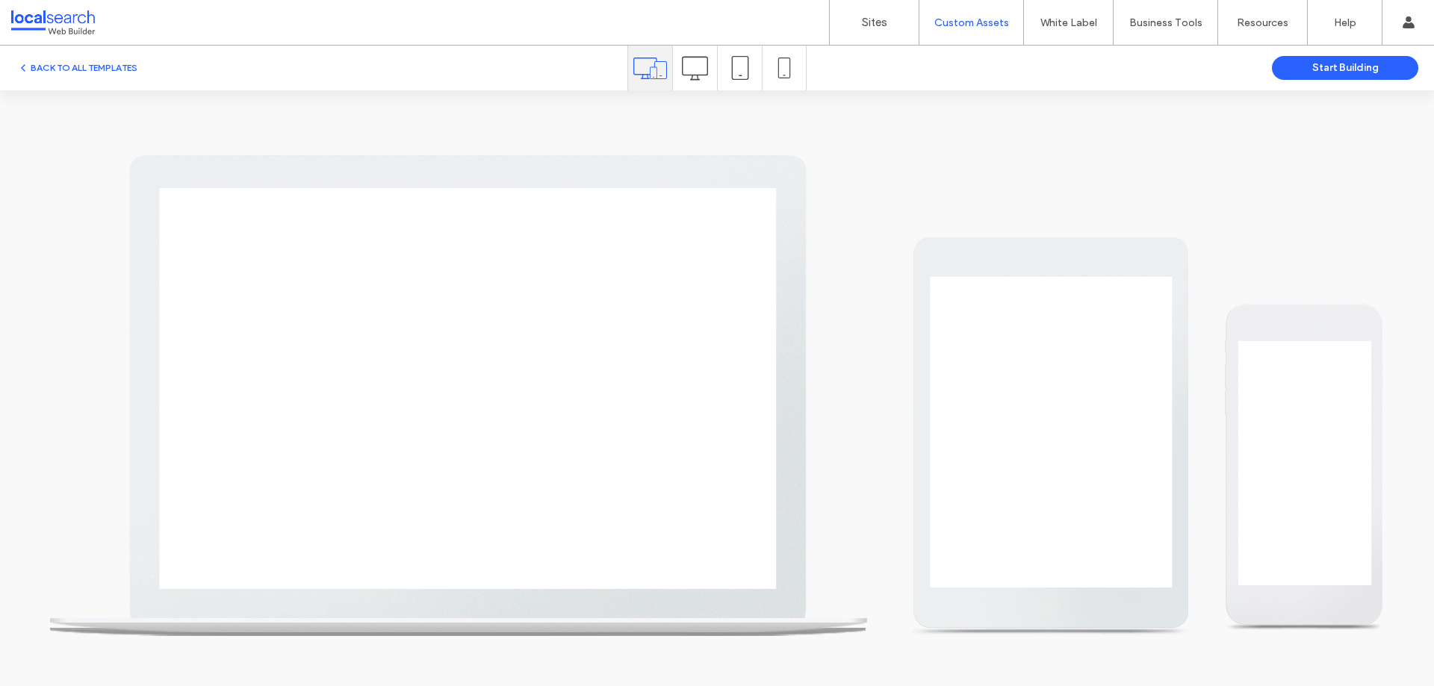
click at [691, 69] on icon at bounding box center [695, 68] width 26 height 26
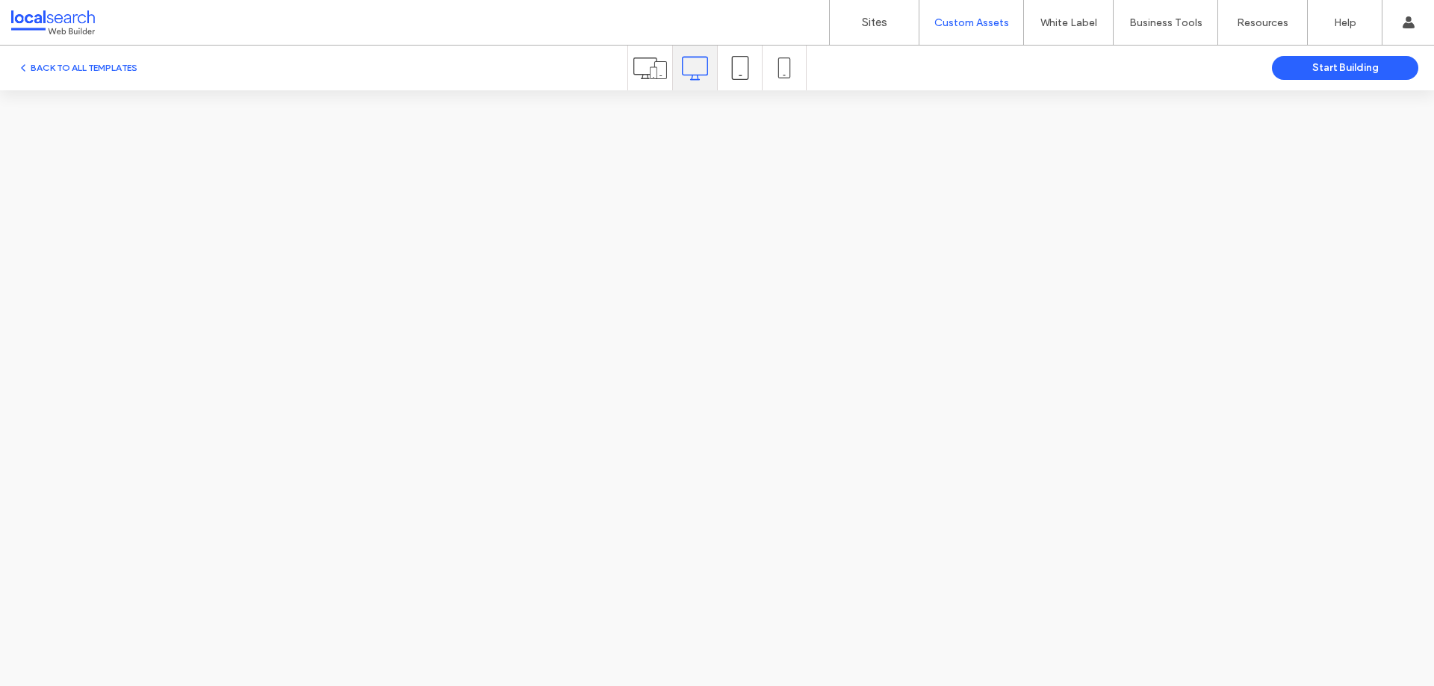
click at [744, 66] on icon at bounding box center [740, 68] width 24 height 24
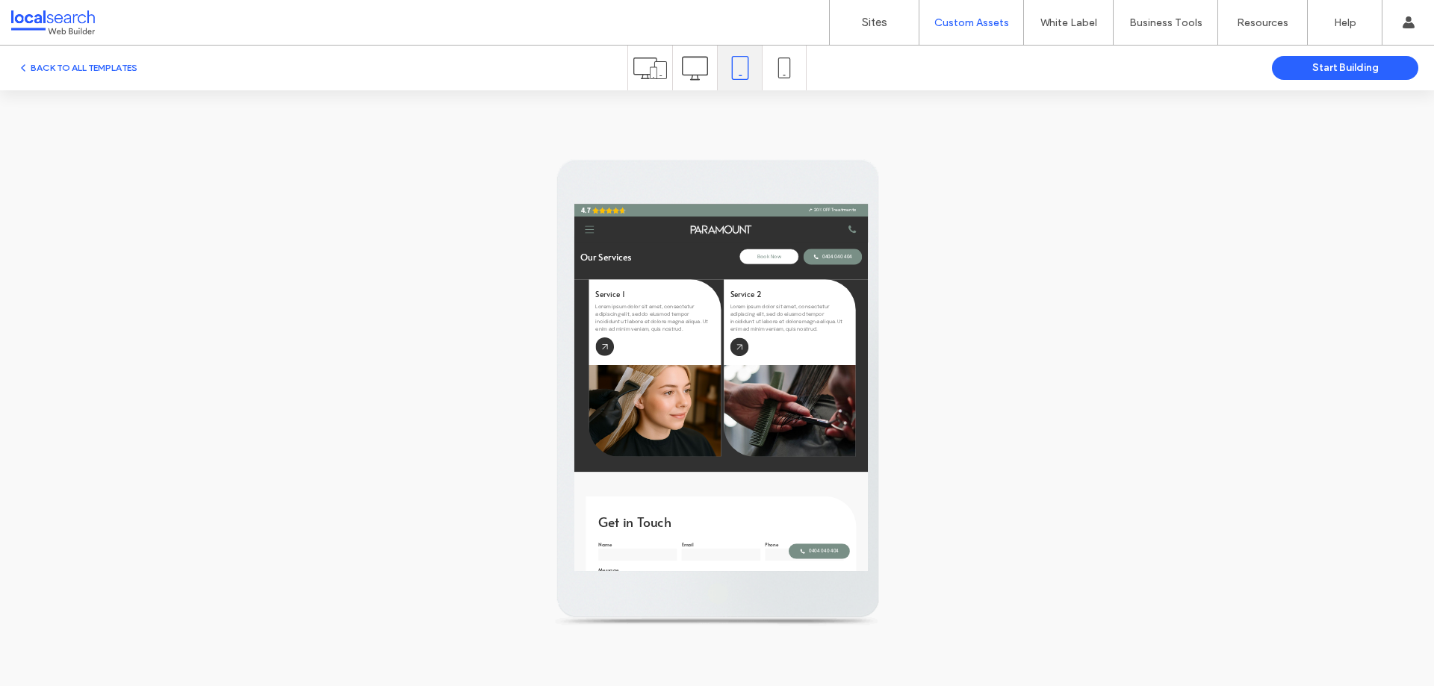
scroll to position [0, 7]
click at [682, 67] on icon at bounding box center [695, 68] width 26 height 26
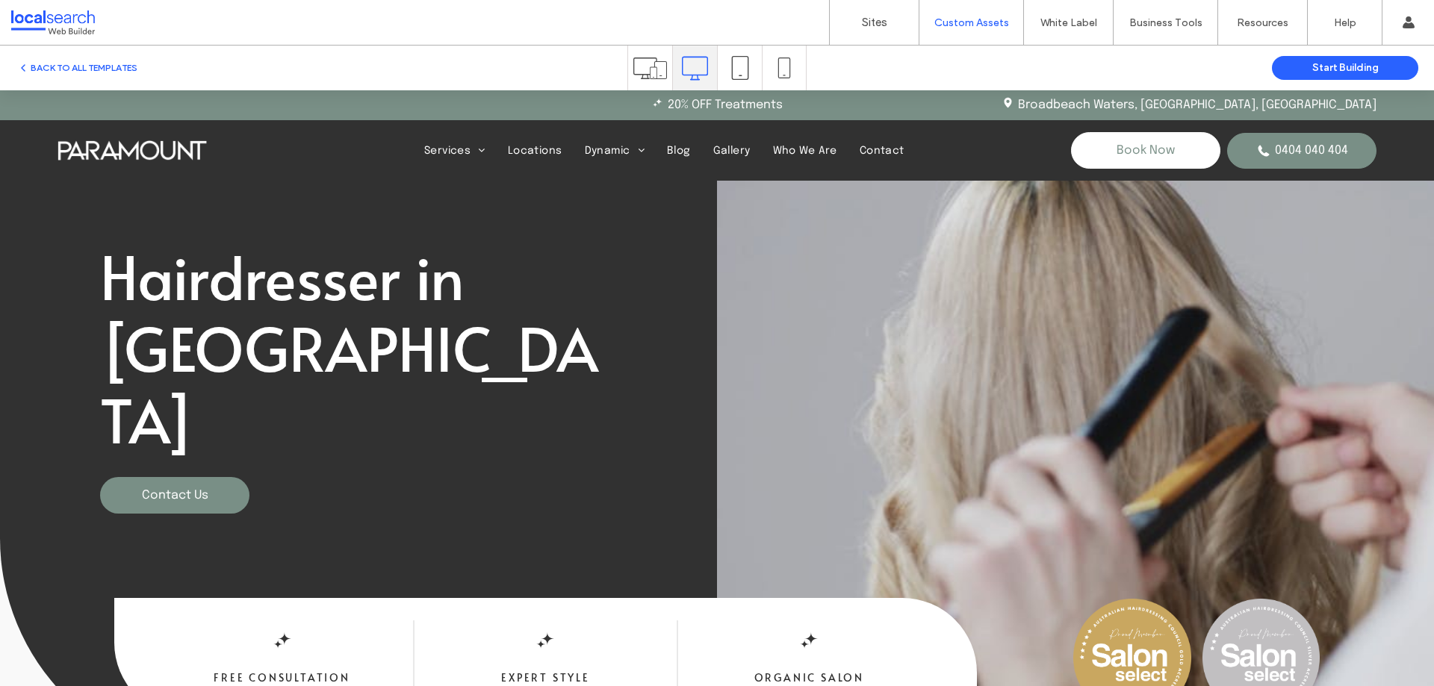
scroll to position [0, 0]
click at [96, 57] on div "BACK TO ALL TEMPLATES Start Building" at bounding box center [717, 68] width 1434 height 45
click at [96, 61] on button "BACK TO ALL TEMPLATES" at bounding box center [77, 68] width 120 height 18
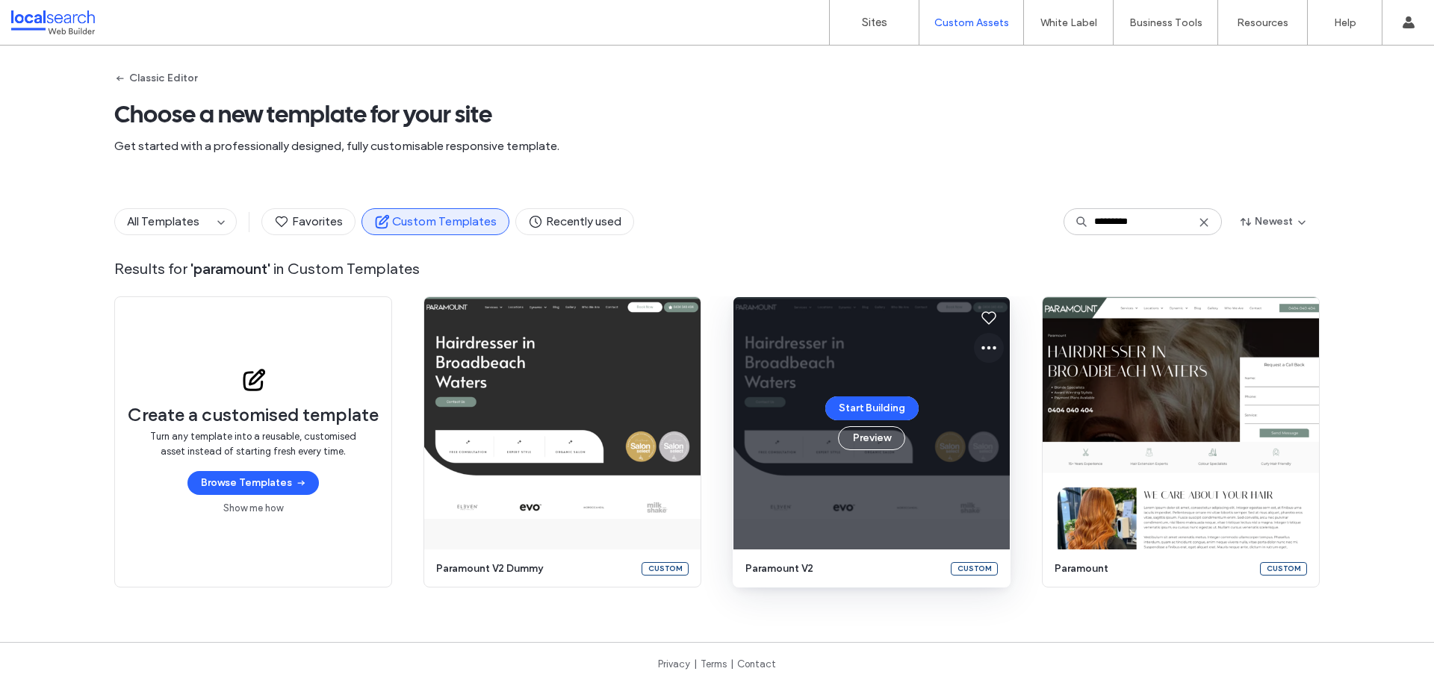
click at [989, 341] on icon at bounding box center [989, 348] width 18 height 18
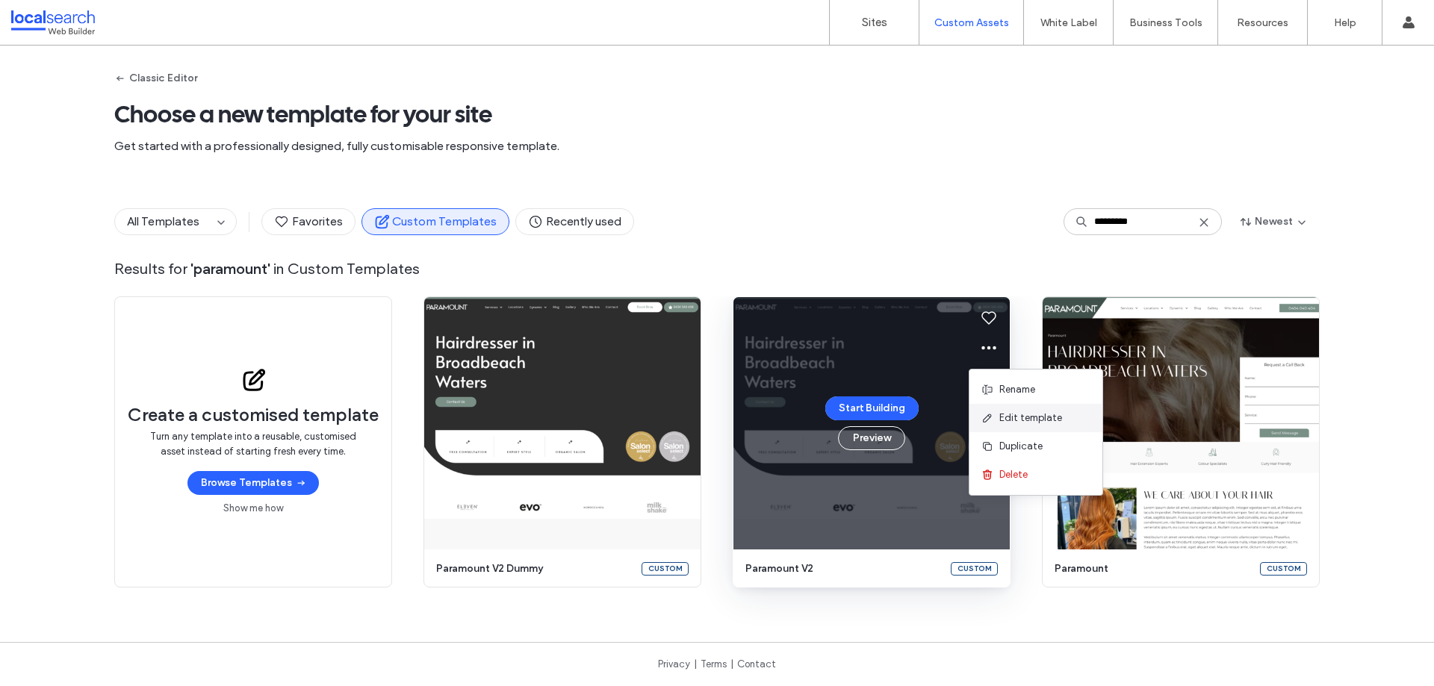
click at [1024, 421] on span "Edit template" at bounding box center [1030, 418] width 63 height 15
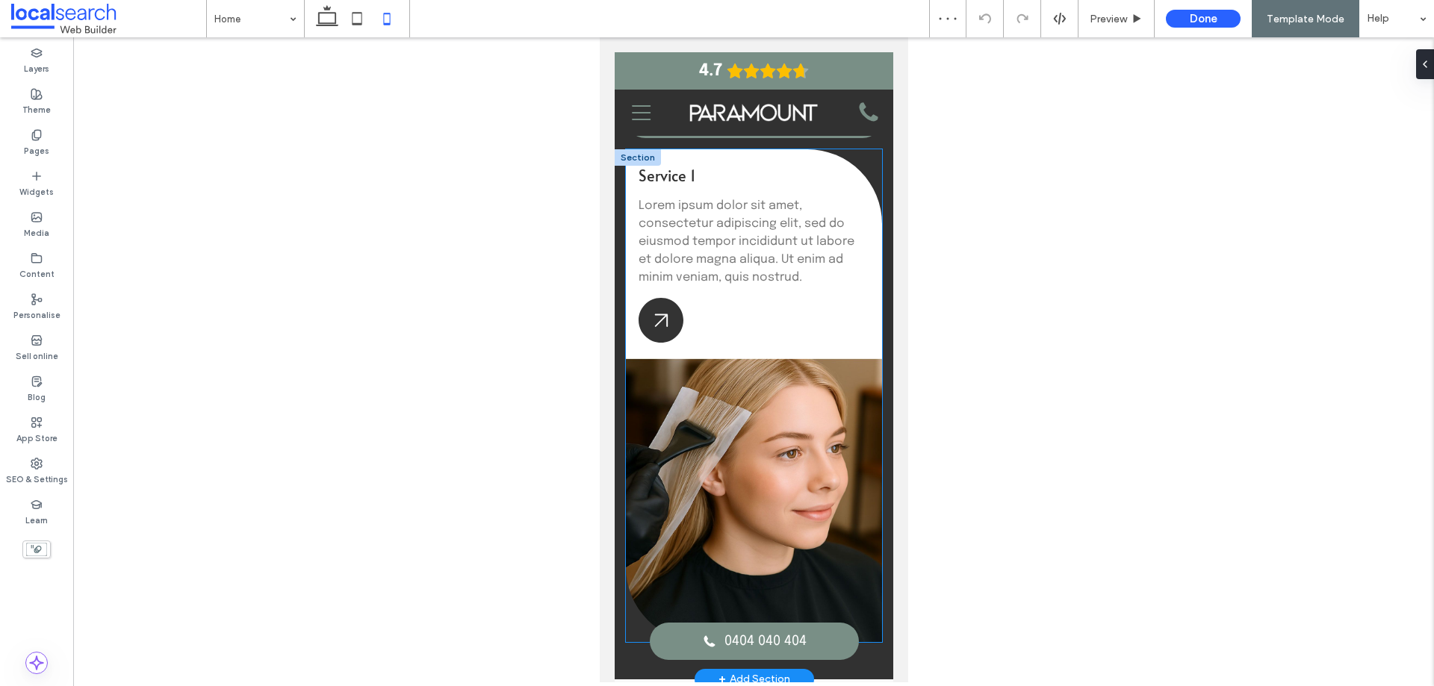
scroll to position [1941, 0]
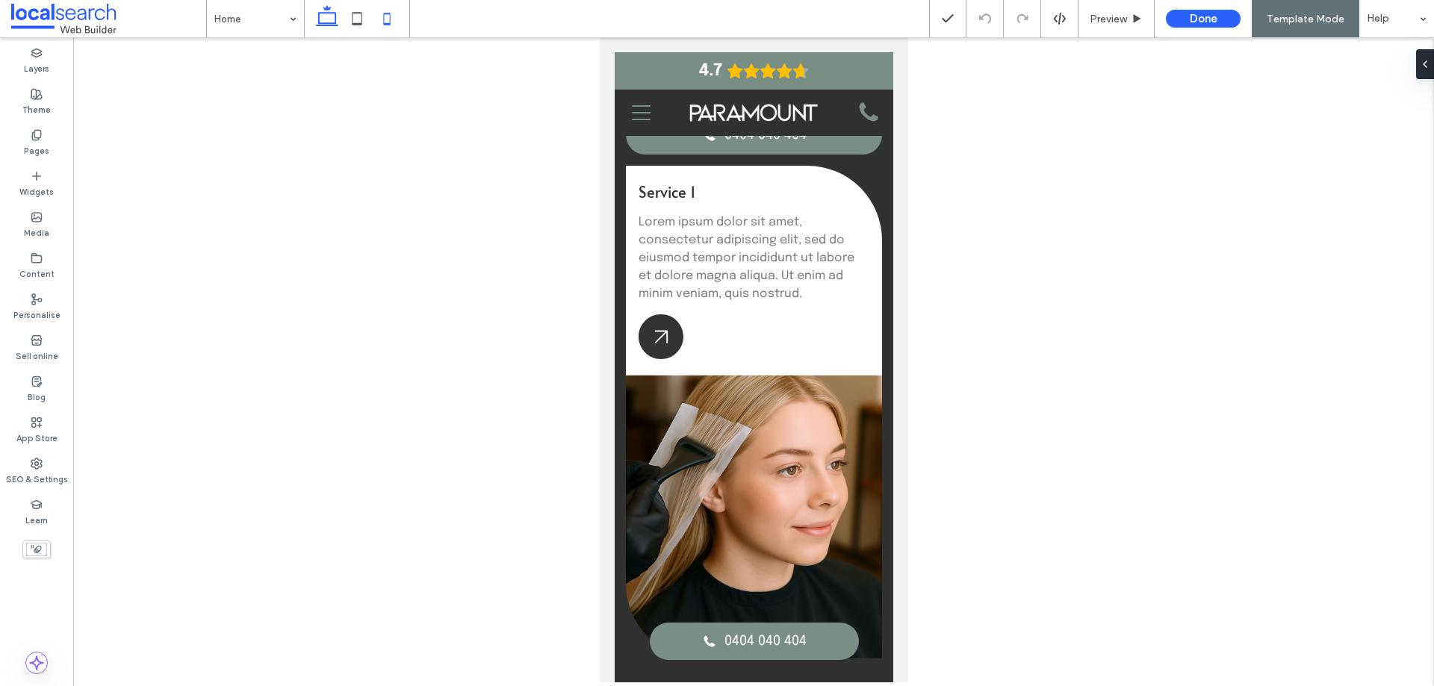
click at [329, 24] on use at bounding box center [327, 15] width 22 height 21
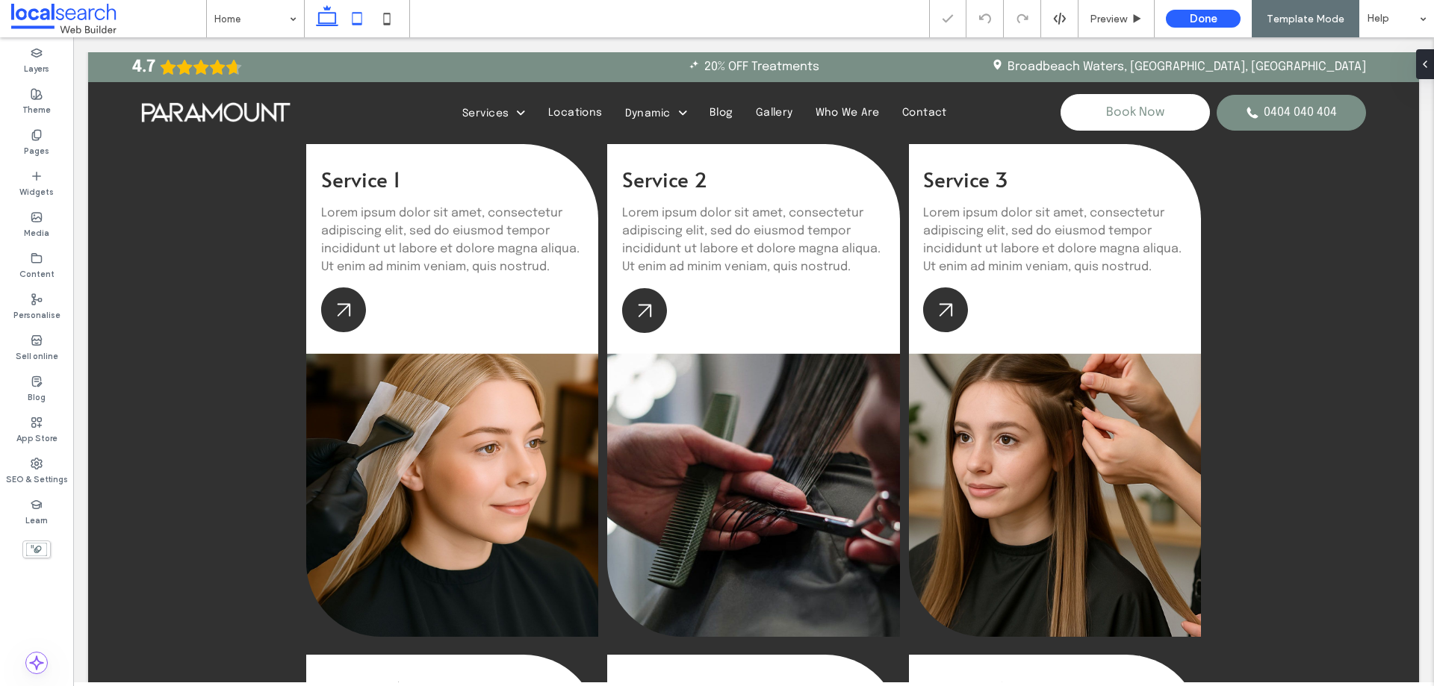
click at [356, 26] on icon at bounding box center [357, 19] width 30 height 30
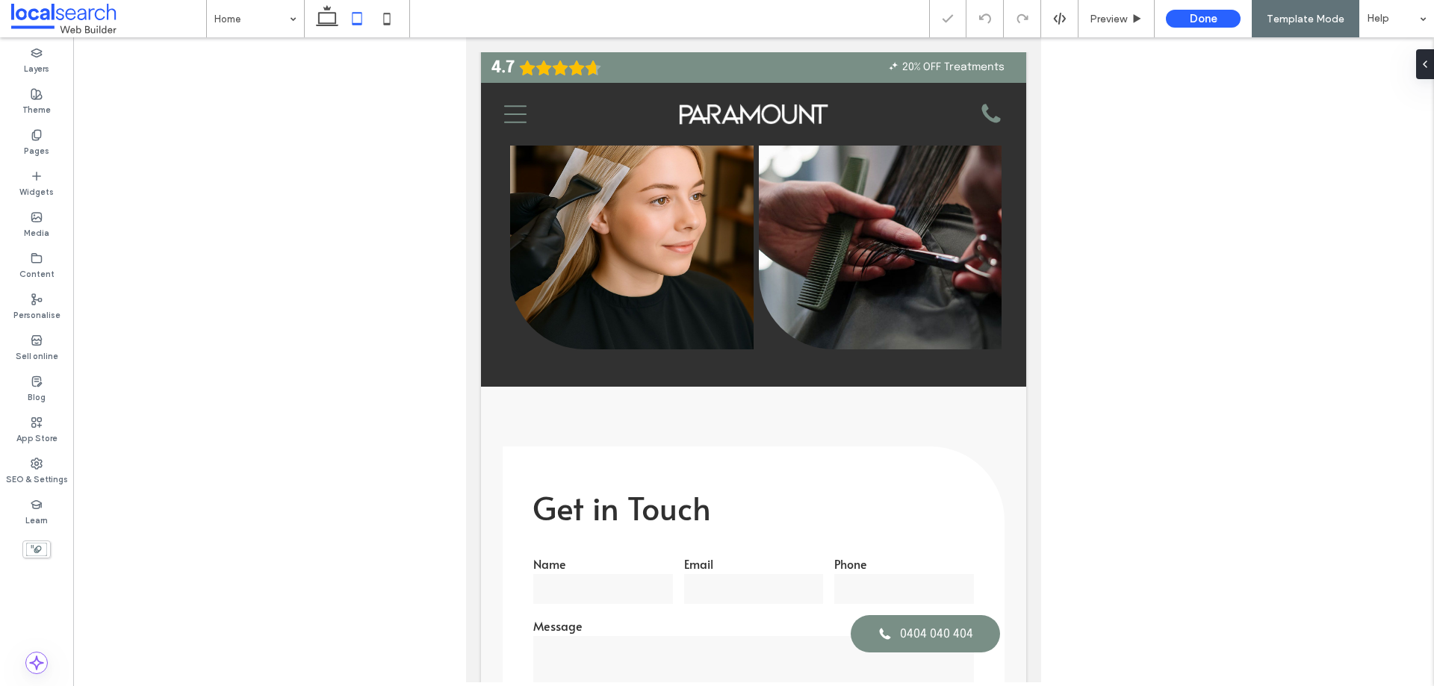
scroll to position [0, 7]
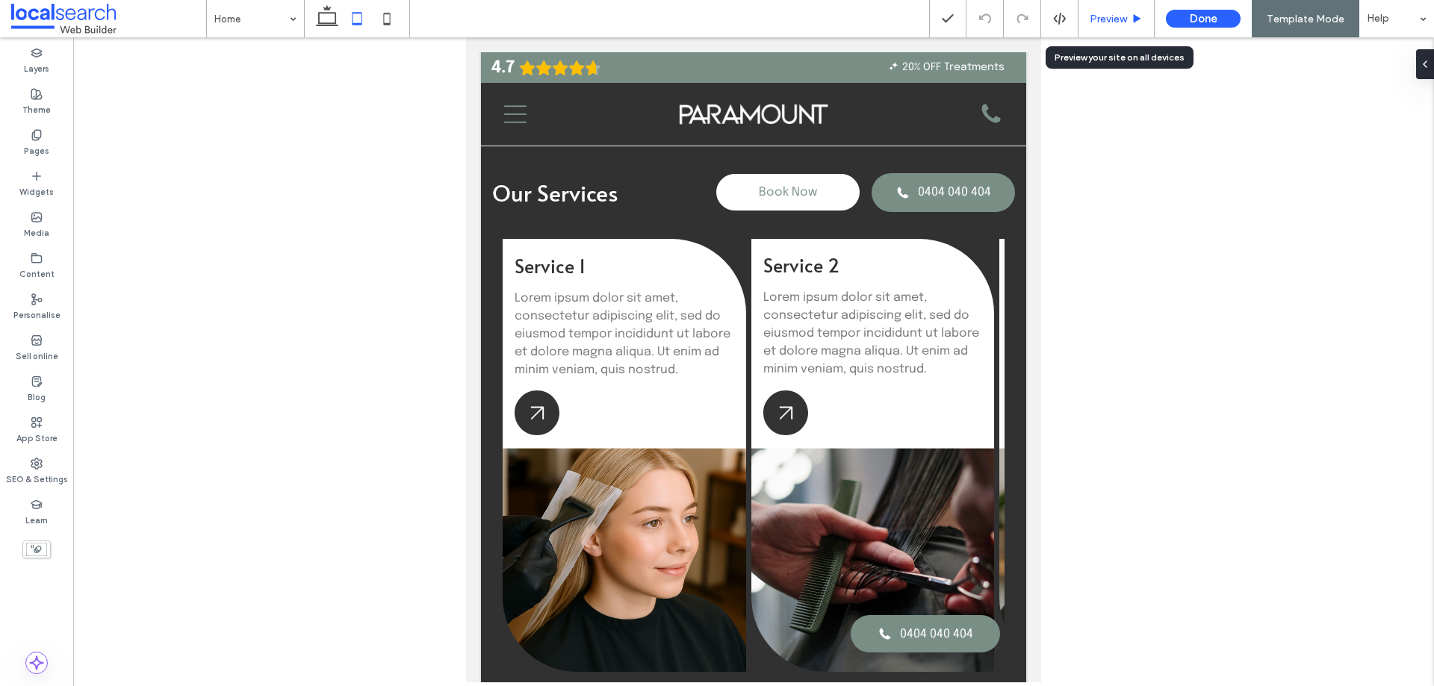
click at [1113, 20] on span "Preview" at bounding box center [1107, 19] width 37 height 13
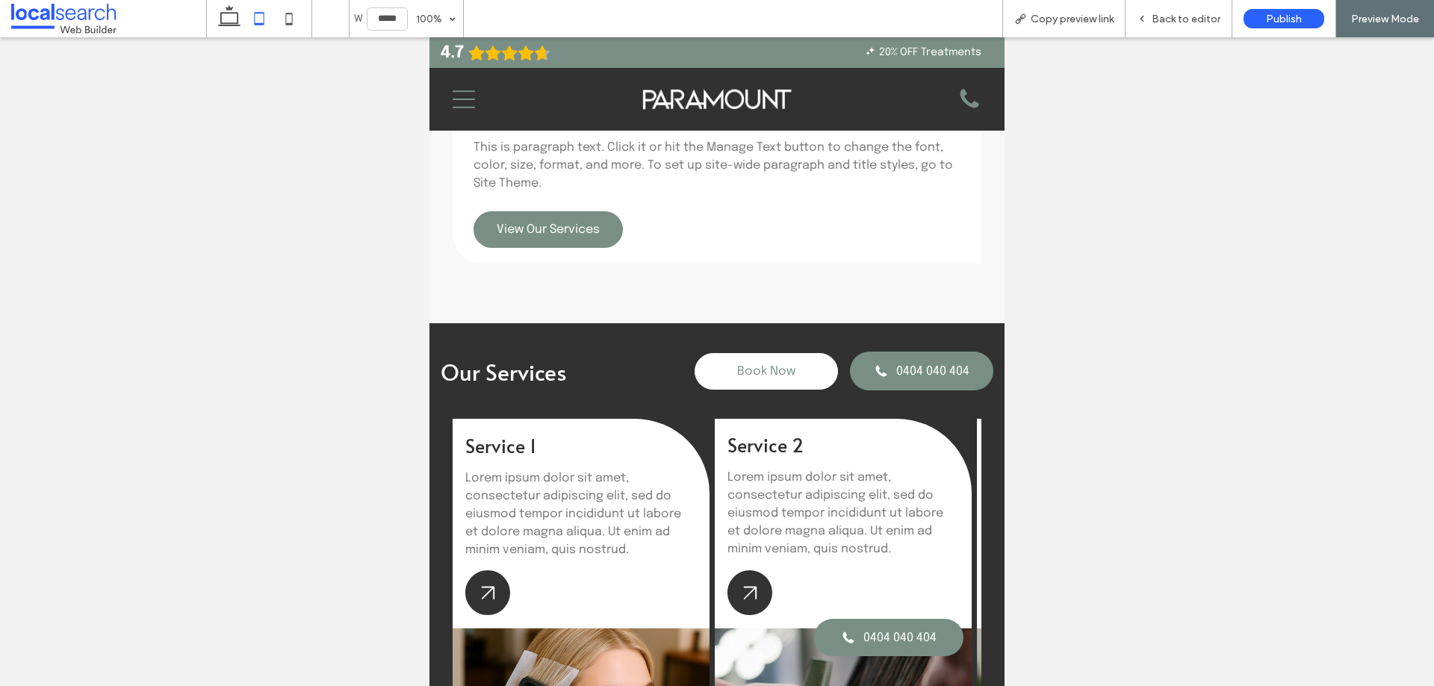
scroll to position [1072, 0]
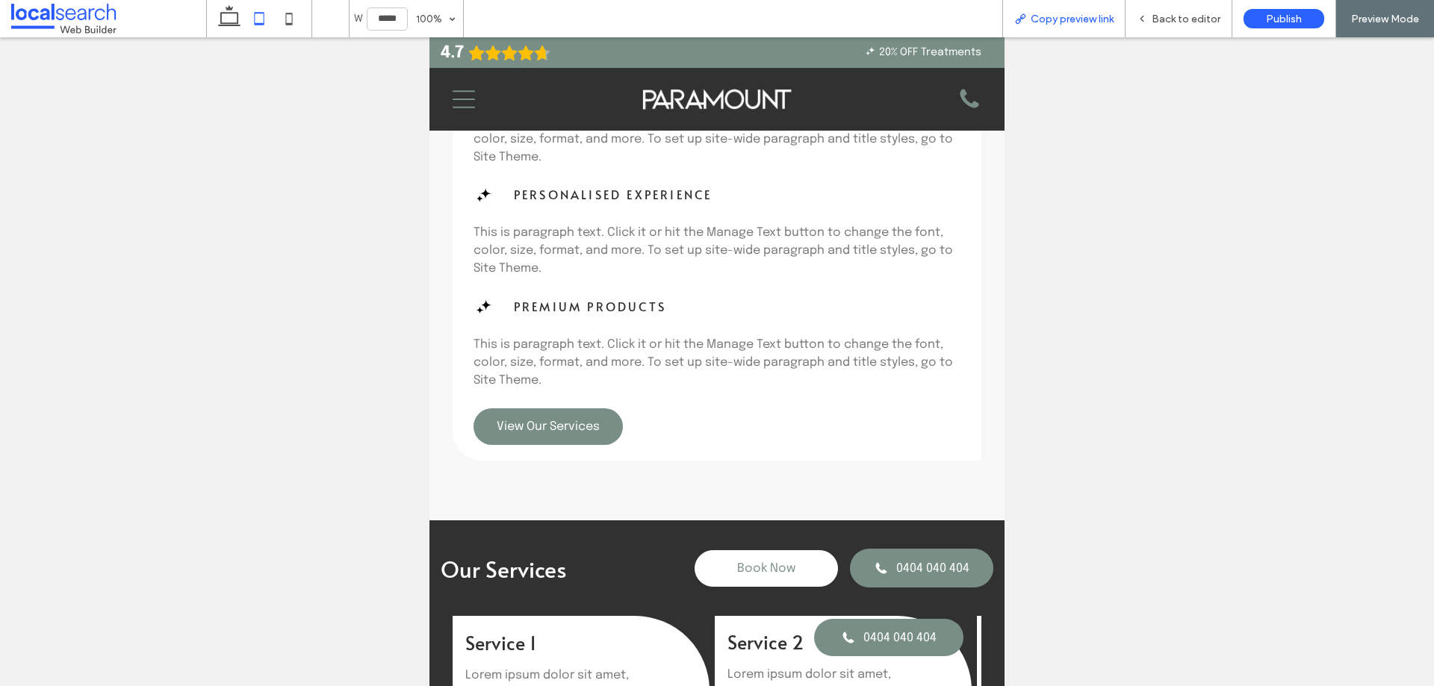
click at [1051, 25] on span "Copy preview link" at bounding box center [1071, 19] width 83 height 13
